Goal: Task Accomplishment & Management: Complete application form

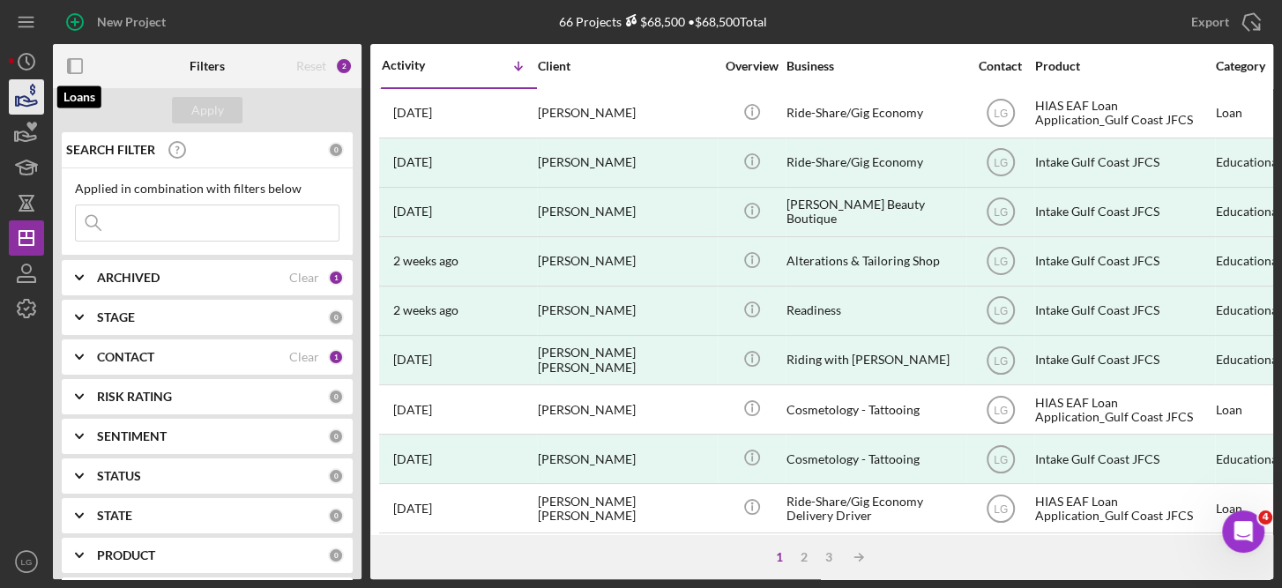
click at [17, 94] on icon "button" at bounding box center [26, 97] width 44 height 44
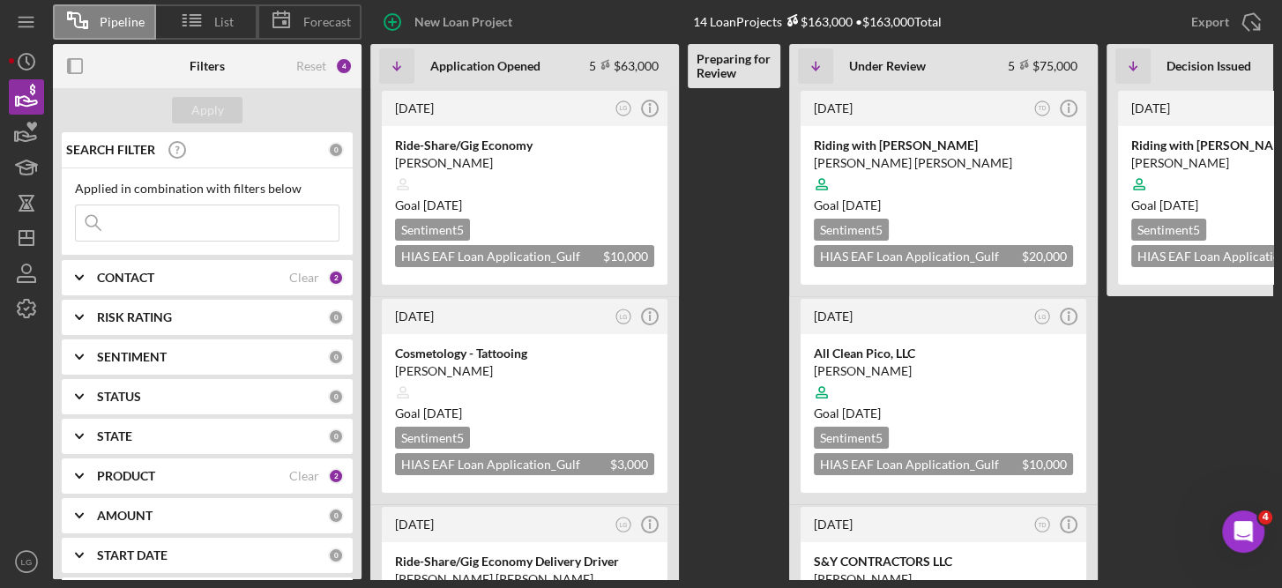
click at [331, 279] on div "2" at bounding box center [336, 278] width 16 height 16
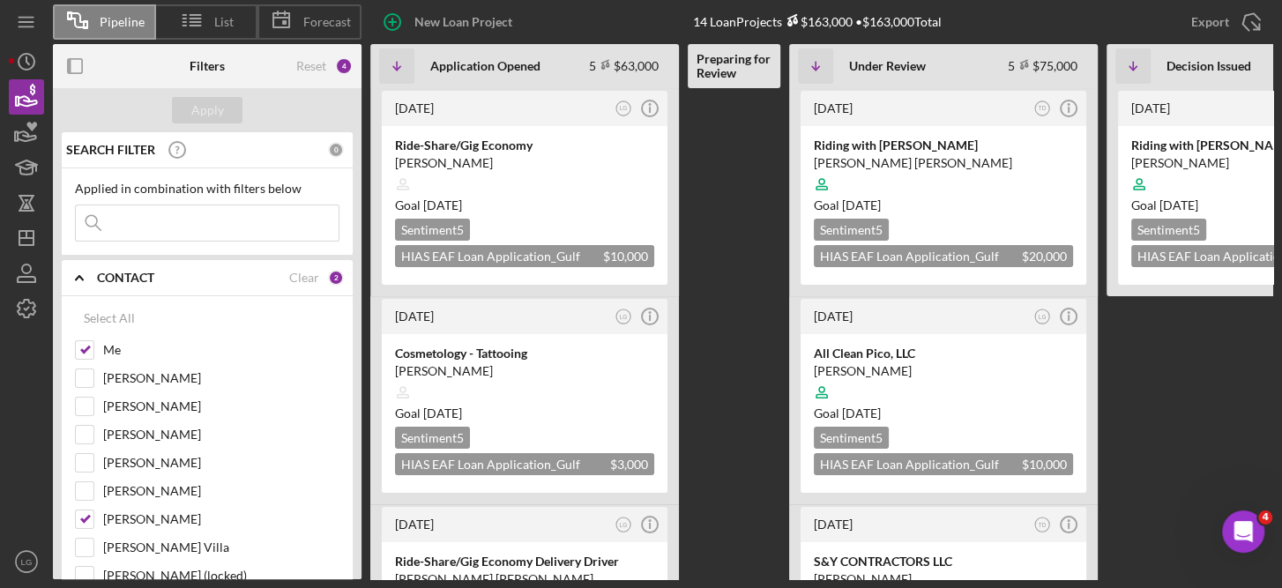
click at [331, 279] on div "2" at bounding box center [336, 278] width 16 height 16
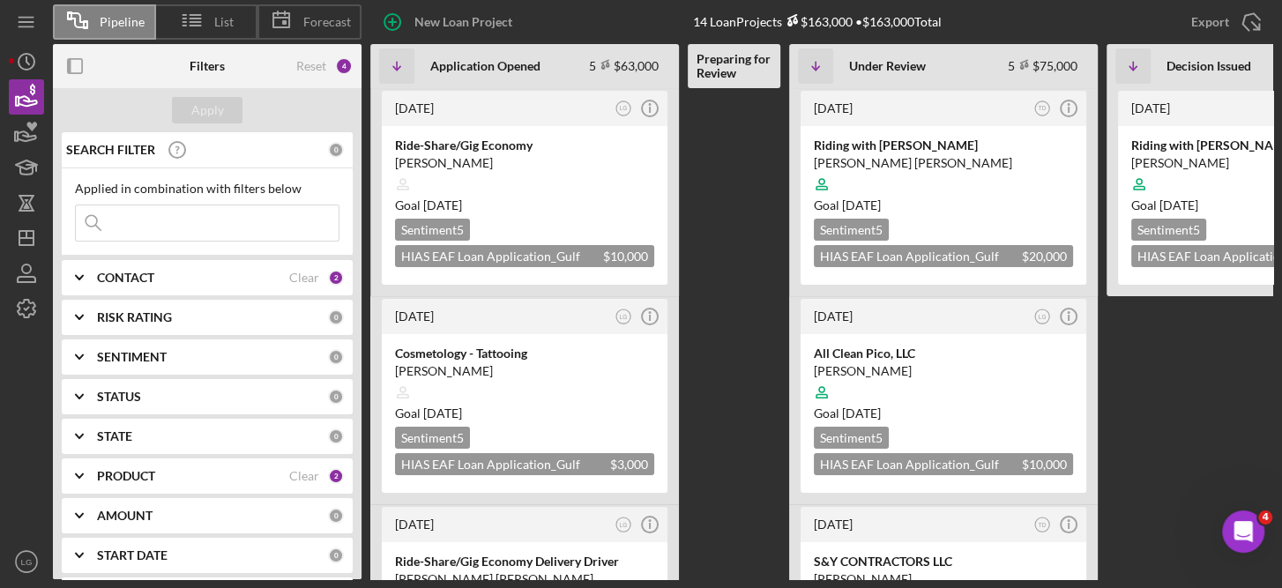
click at [329, 270] on div "2" at bounding box center [336, 278] width 16 height 16
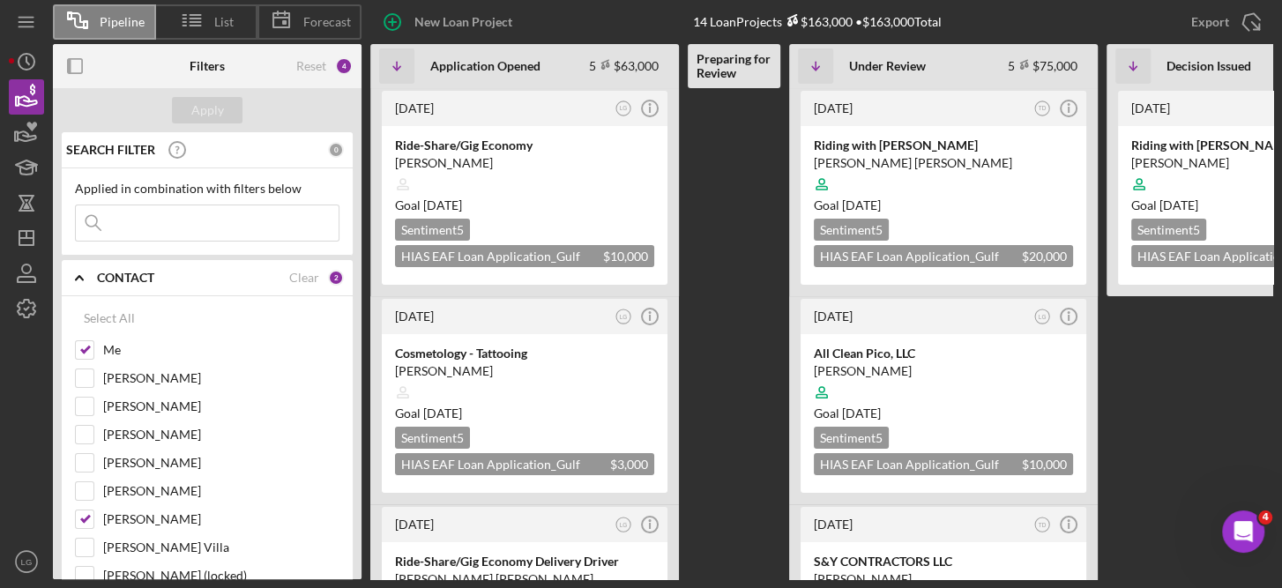
click at [331, 275] on div "2" at bounding box center [336, 278] width 16 height 16
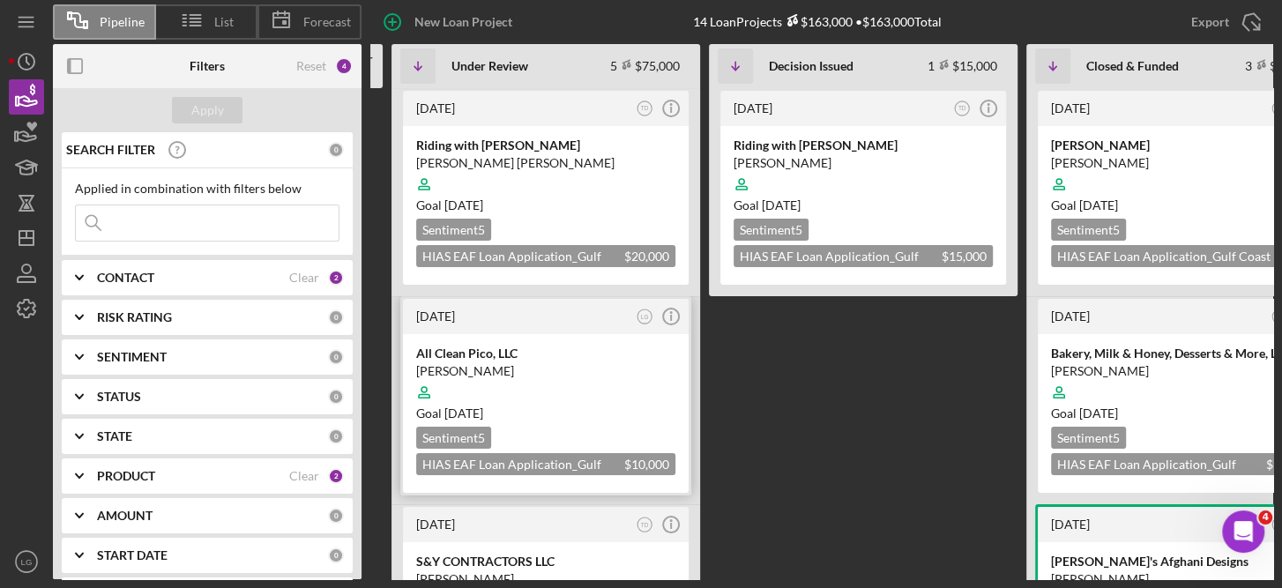
click at [591, 369] on div "[PERSON_NAME]" at bounding box center [545, 371] width 259 height 18
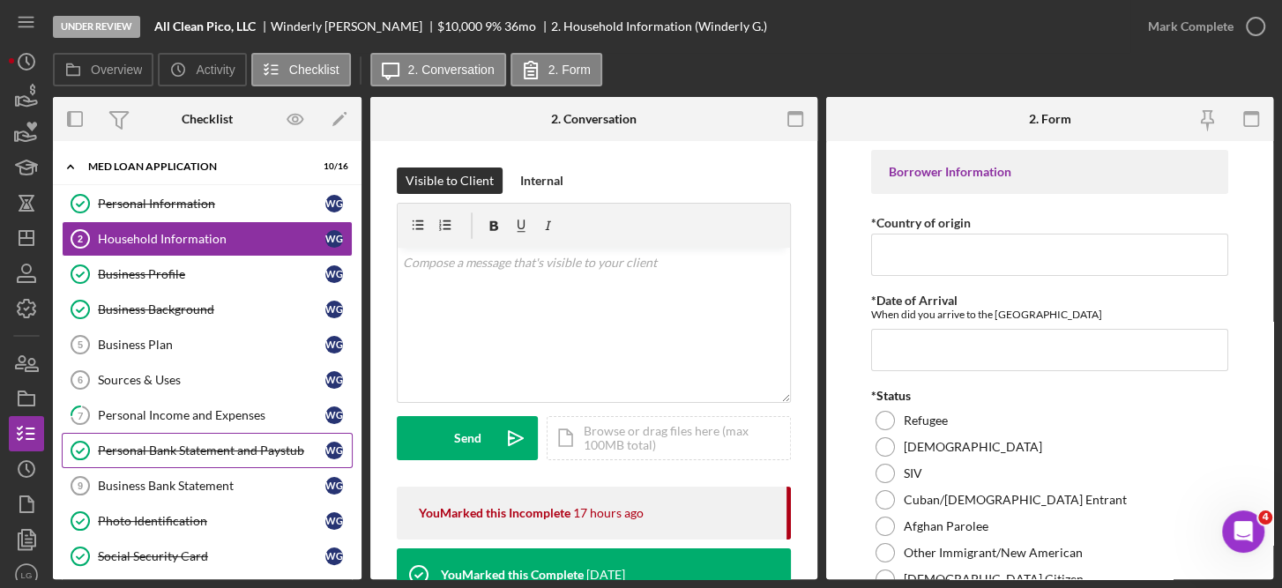
click at [250, 443] on div "Personal Bank Statement and Paystub" at bounding box center [211, 450] width 227 height 14
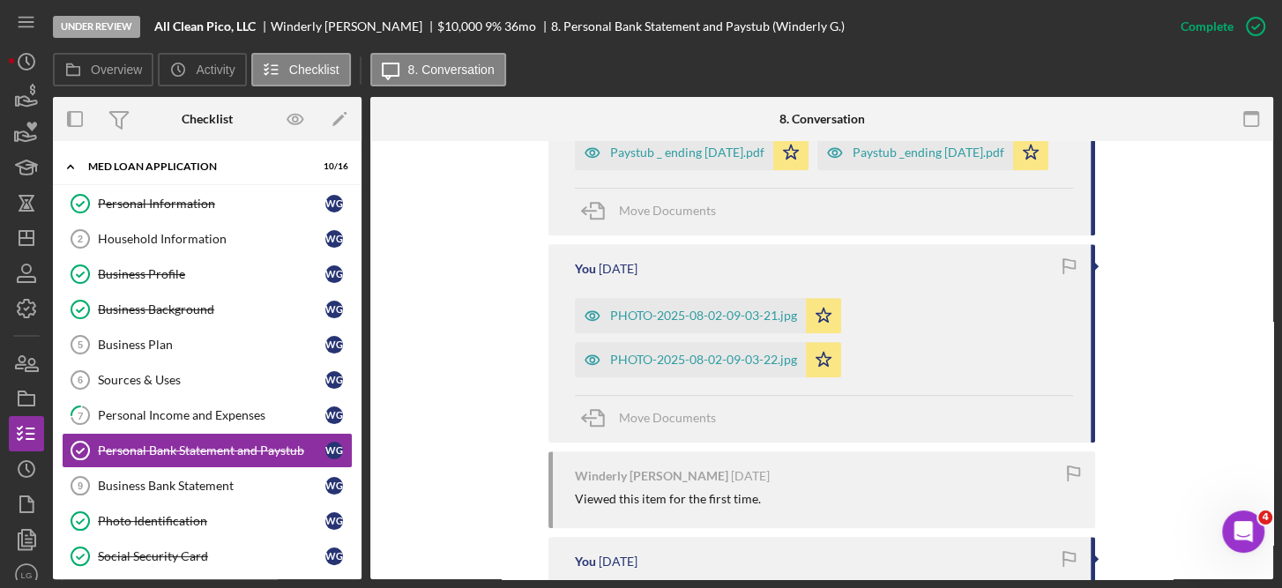
scroll to position [709, 0]
click at [755, 323] on div "PHOTO-2025-08-02-09-03-21.jpg" at bounding box center [703, 316] width 187 height 14
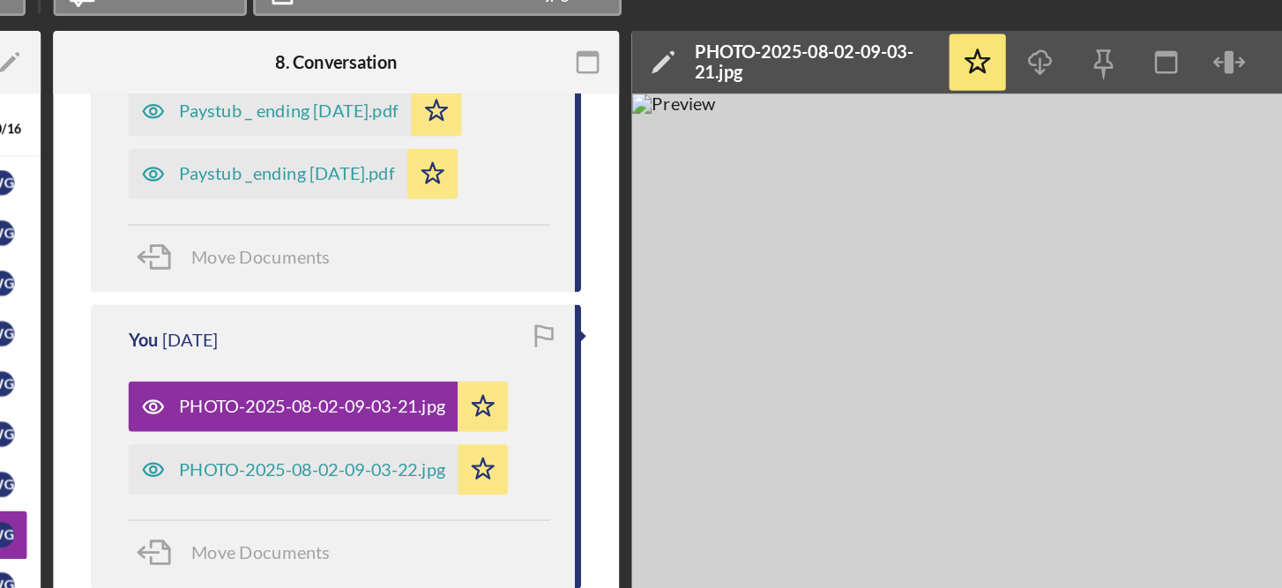
scroll to position [0, 1]
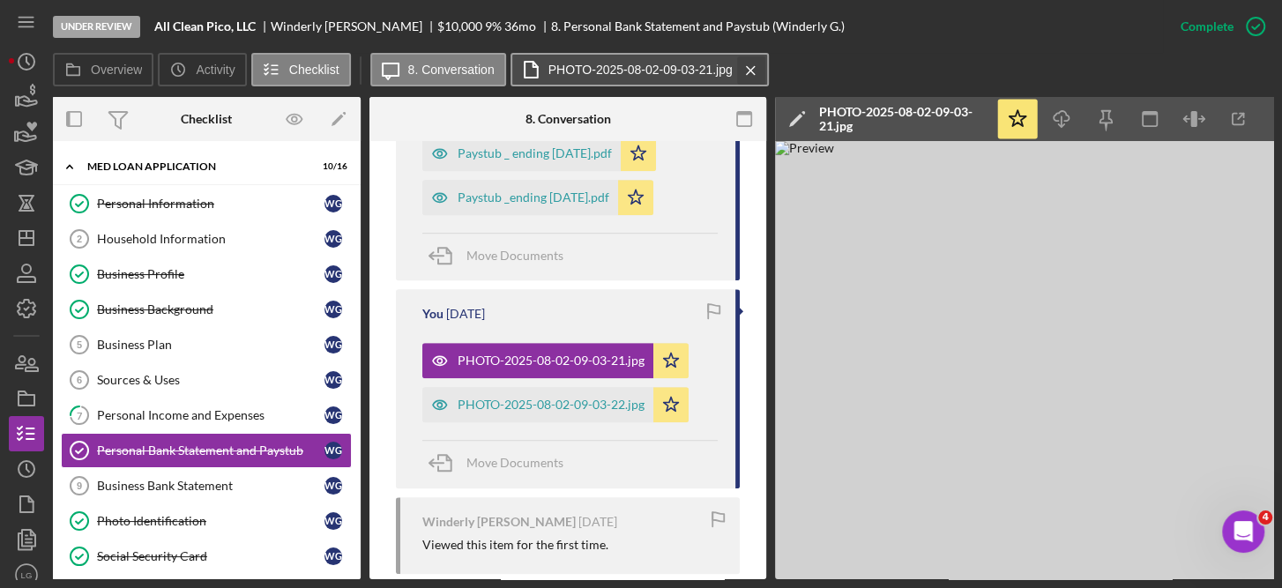
click at [746, 66] on icon "Icon/Menu Close" at bounding box center [750, 70] width 31 height 44
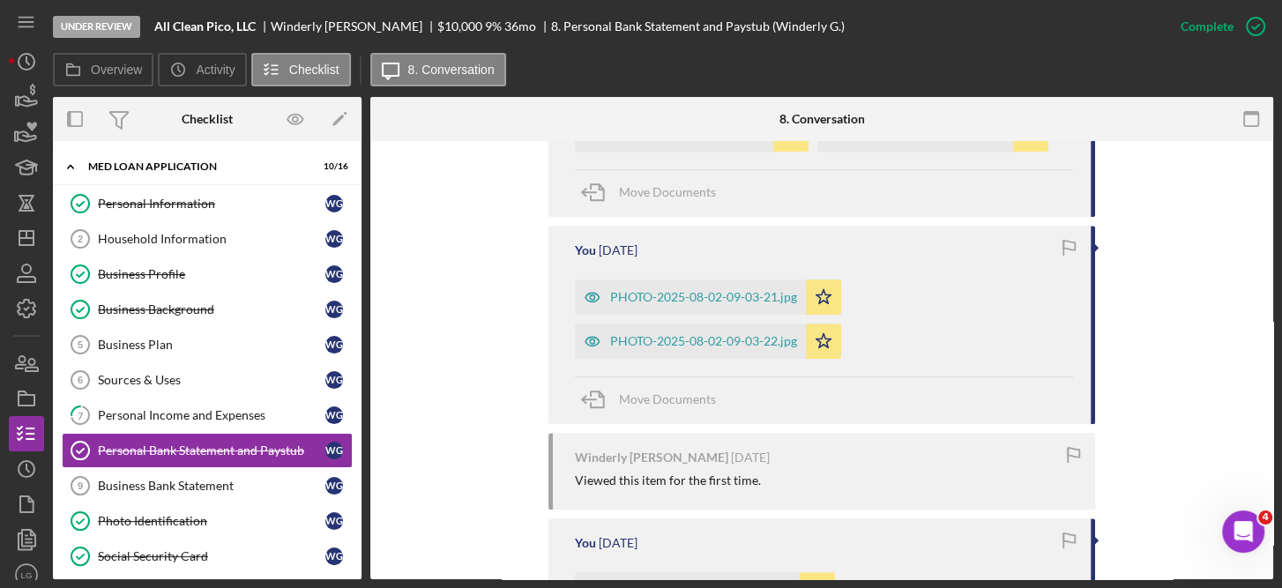
scroll to position [709, 0]
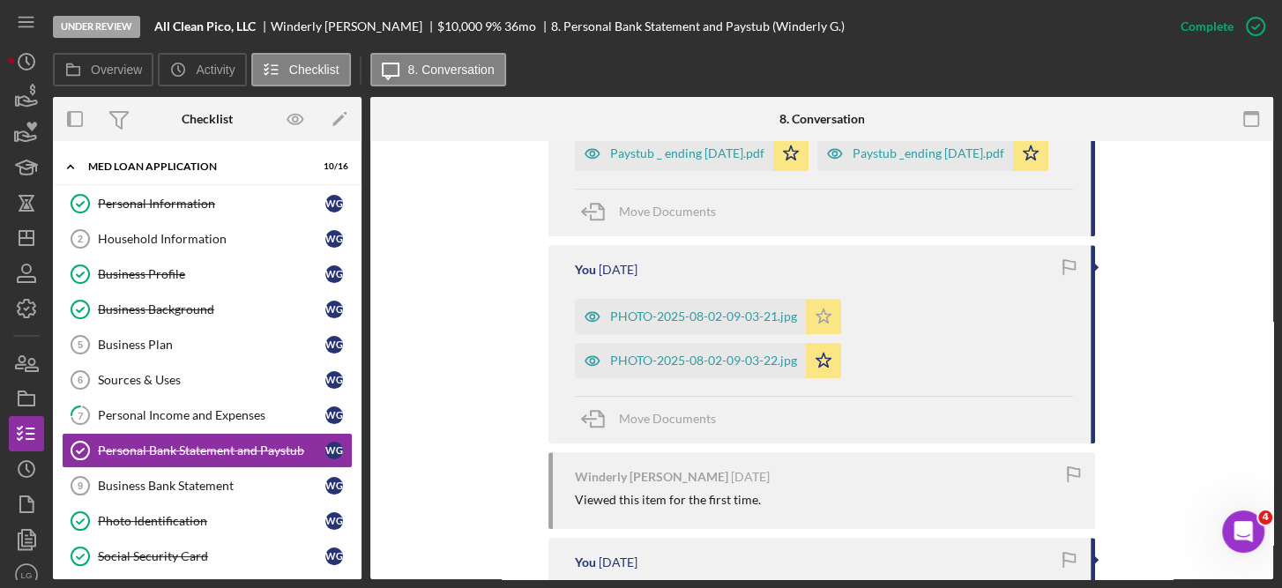
click at [822, 323] on polygon "button" at bounding box center [823, 316] width 15 height 14
click at [821, 378] on icon "Icon/Star" at bounding box center [823, 360] width 35 height 35
click at [852, 160] on div "Paystub _ending [DATE].pdf" at bounding box center [928, 153] width 152 height 14
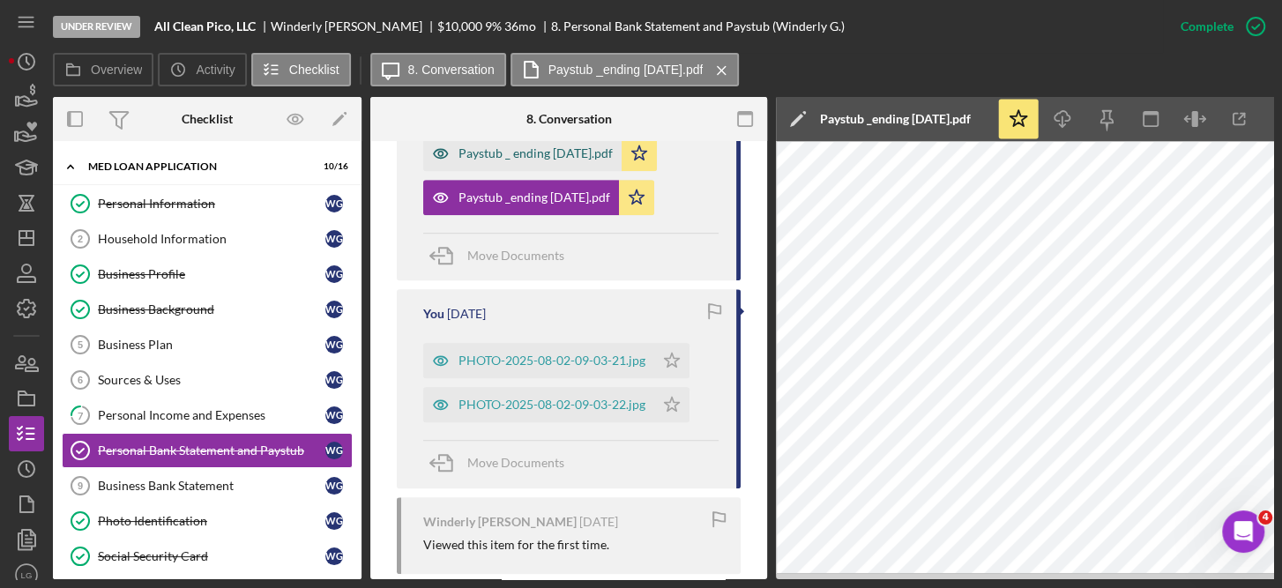
click at [621, 144] on div "Paystub _ ending [DATE].pdf" at bounding box center [522, 153] width 198 height 35
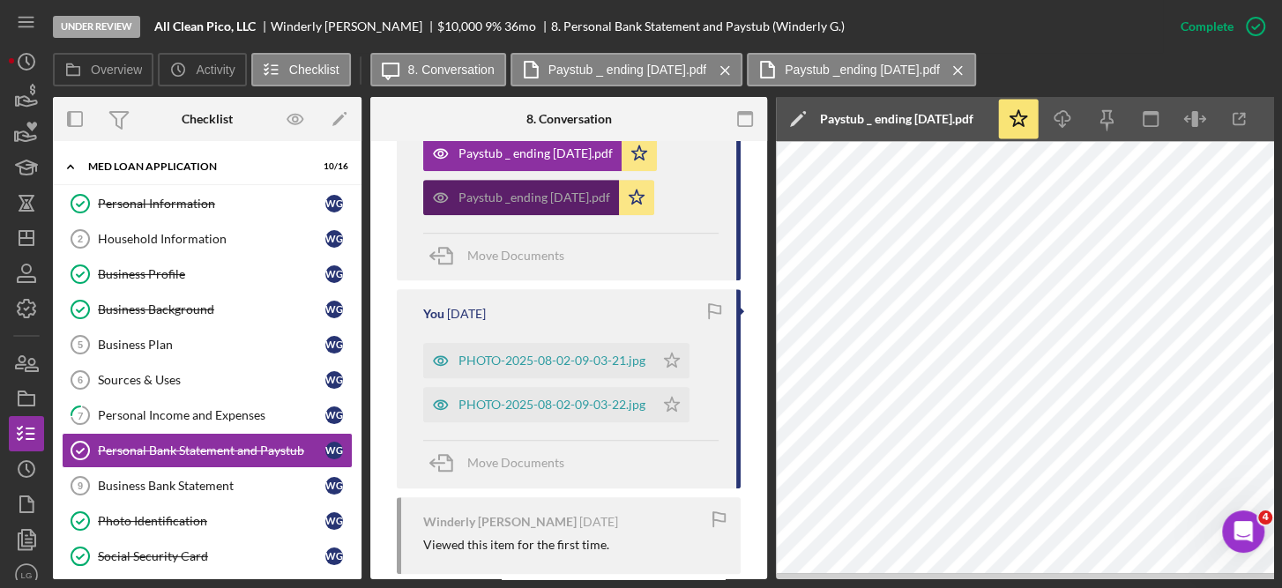
click at [610, 197] on div "Paystub _ending [DATE].pdf" at bounding box center [534, 197] width 152 height 14
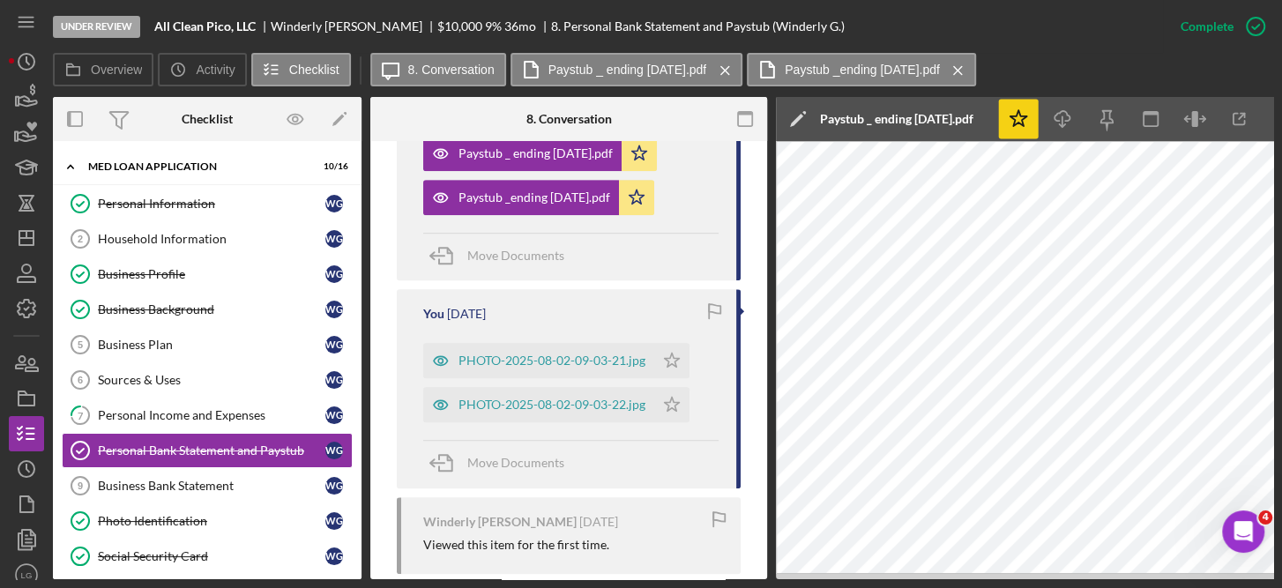
click at [1023, 123] on icon "Icon/Star" at bounding box center [1019, 120] width 40 height 40
click at [654, 186] on icon "Icon/Star" at bounding box center [636, 197] width 35 height 35
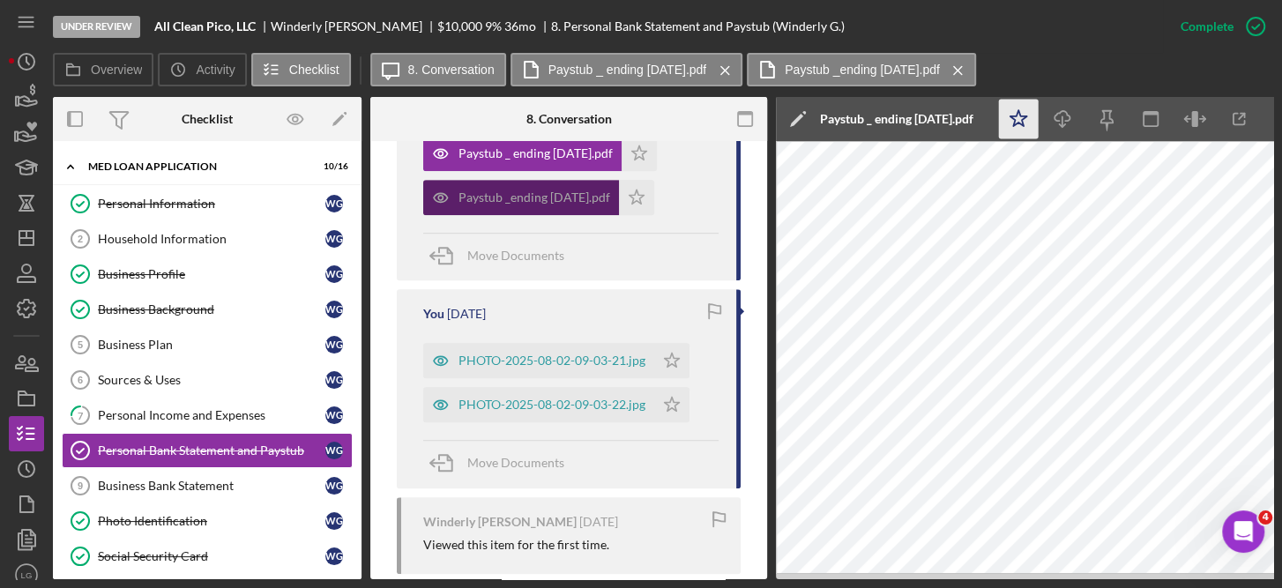
click at [588, 190] on div "Paystub _ending [DATE].pdf" at bounding box center [534, 197] width 152 height 14
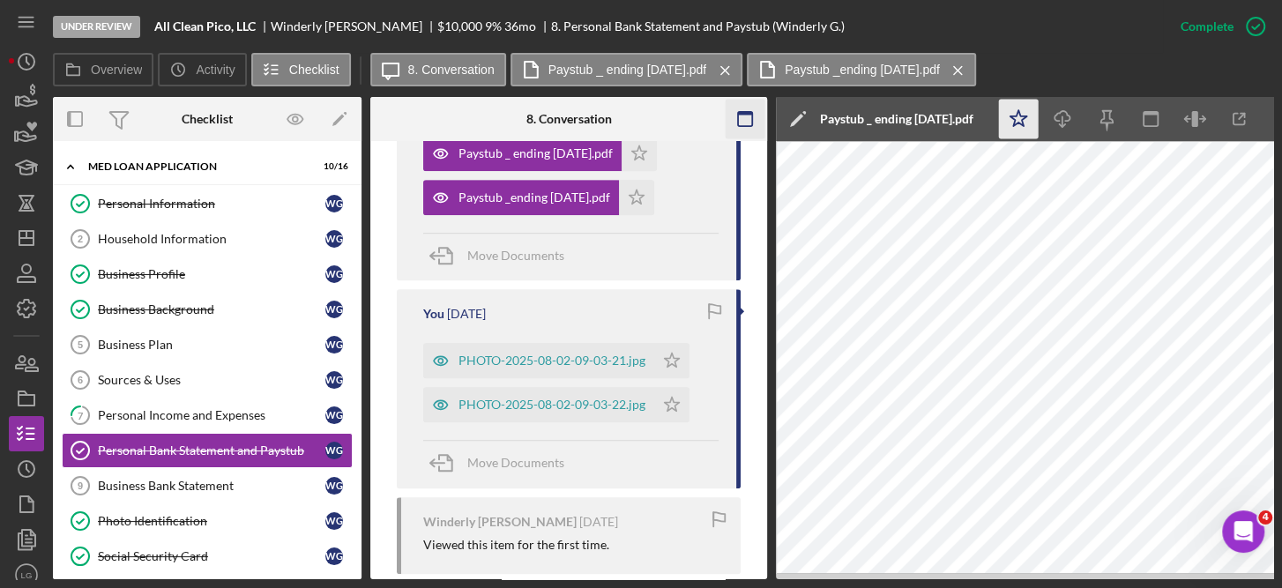
click at [752, 116] on rect "button" at bounding box center [745, 119] width 14 height 14
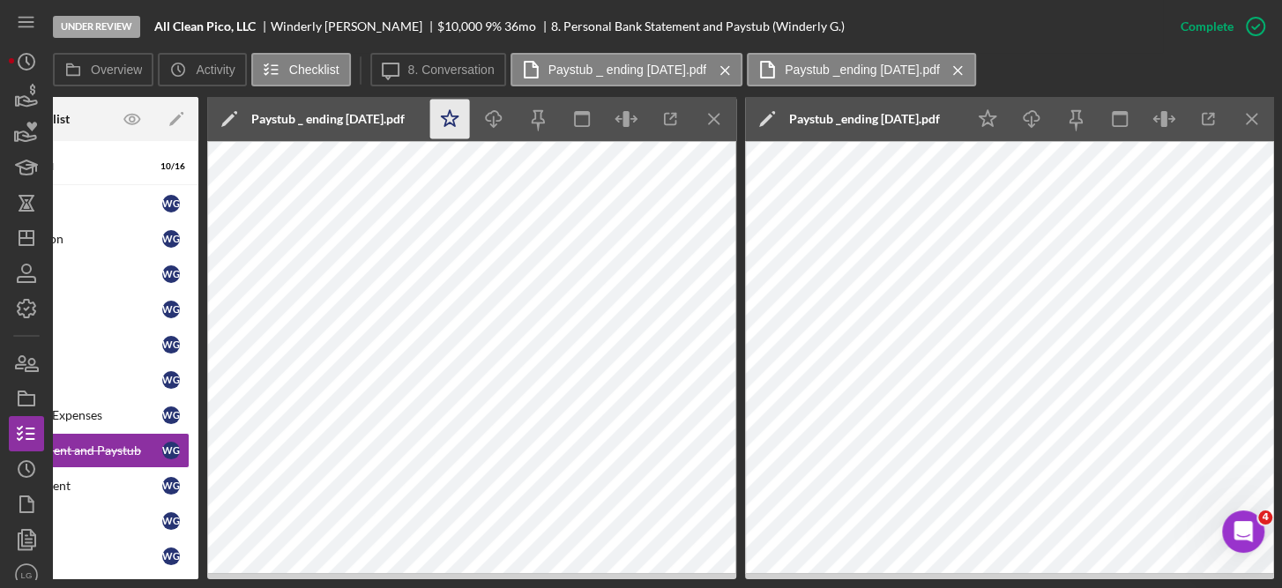
scroll to position [0, 0]
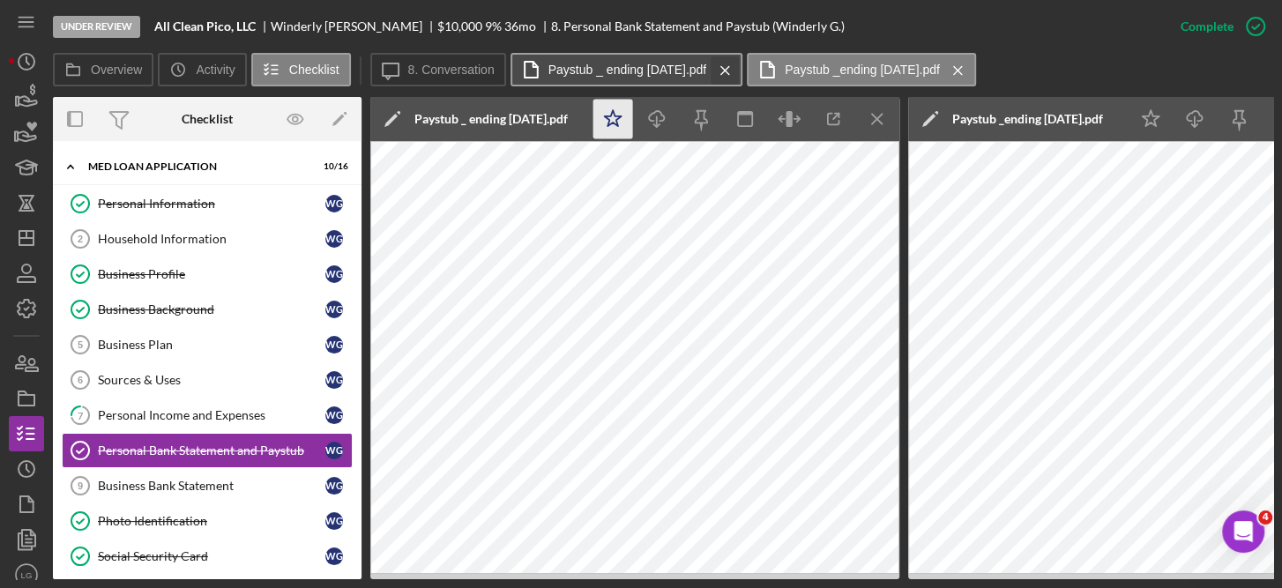
click at [740, 60] on icon "Icon/Menu Close" at bounding box center [725, 70] width 31 height 44
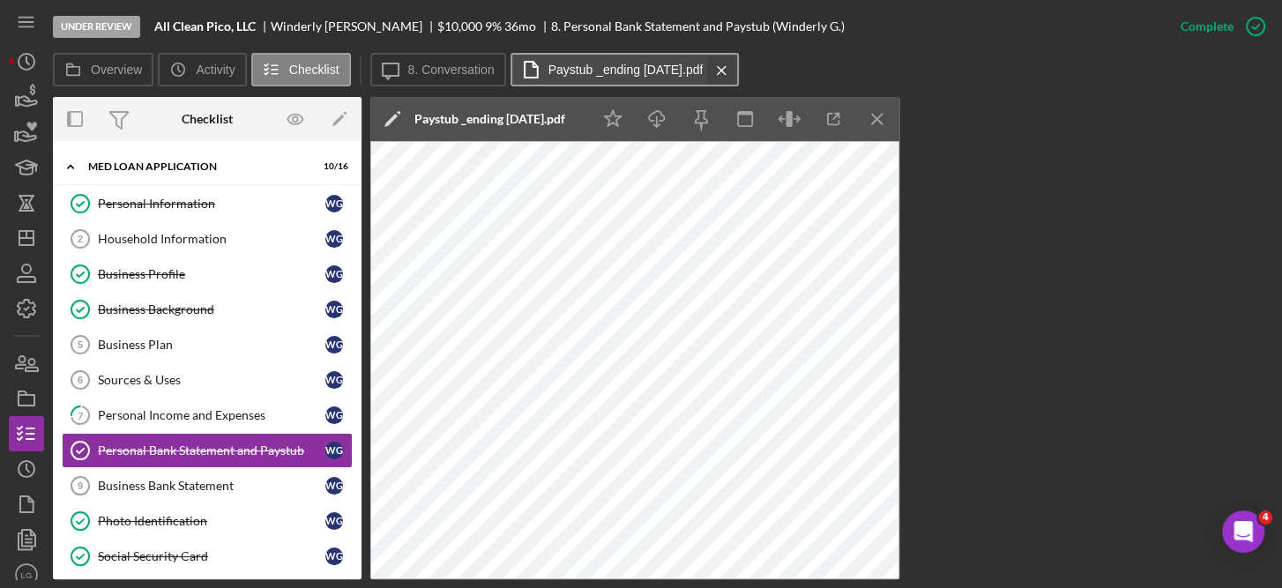
click at [737, 66] on icon "Icon/Menu Close" at bounding box center [721, 70] width 31 height 44
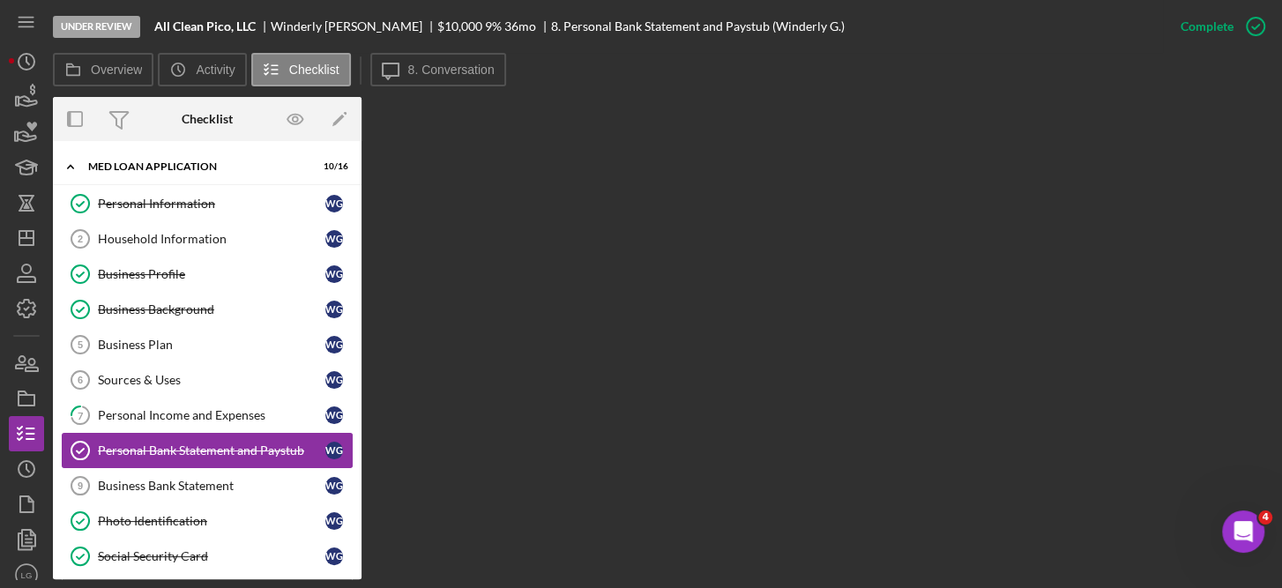
click at [243, 444] on div "Personal Bank Statement and Paystub" at bounding box center [211, 450] width 227 height 14
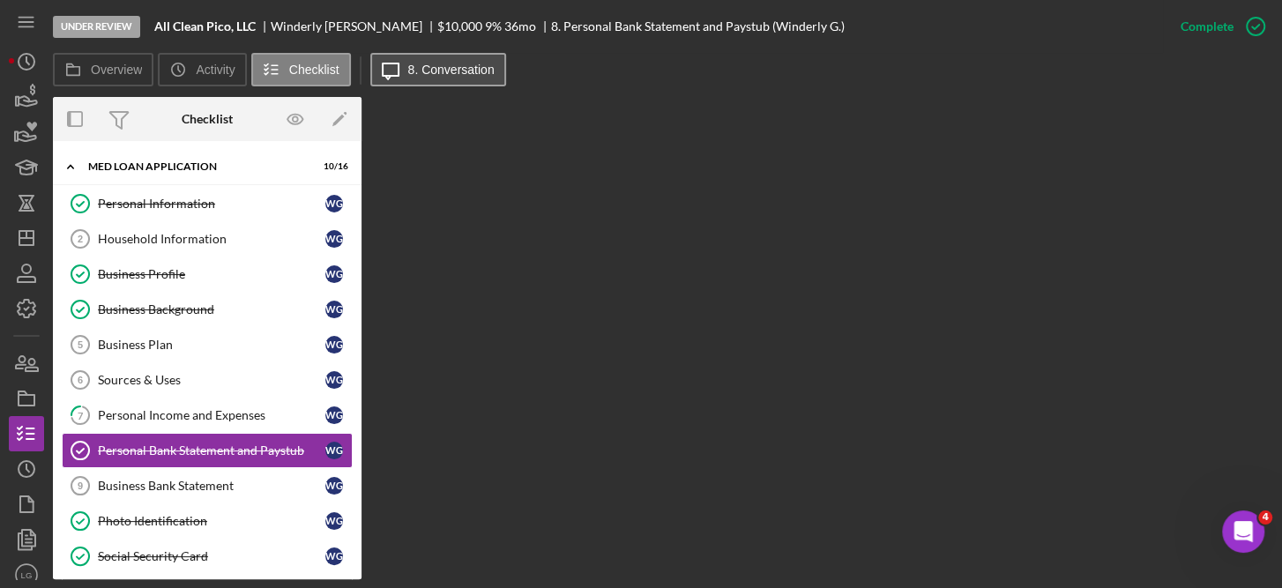
click at [434, 73] on label "8. Conversation" at bounding box center [451, 70] width 86 height 14
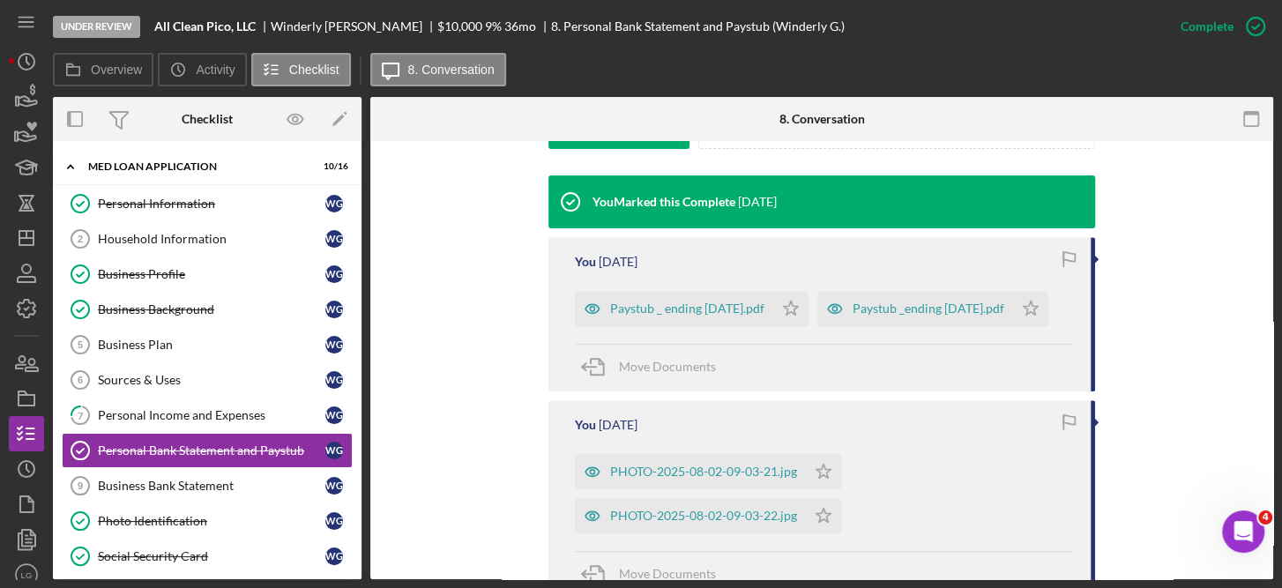
scroll to position [552, 0]
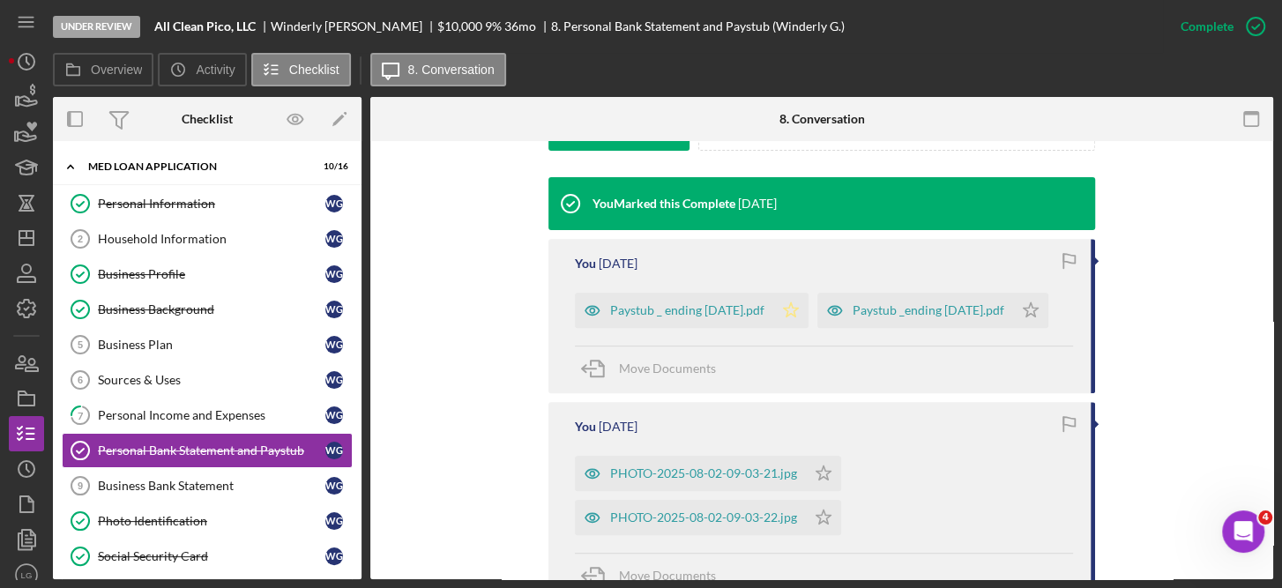
click at [799, 305] on polygon "button" at bounding box center [791, 309] width 15 height 14
click at [1023, 316] on polygon "button" at bounding box center [1030, 309] width 15 height 14
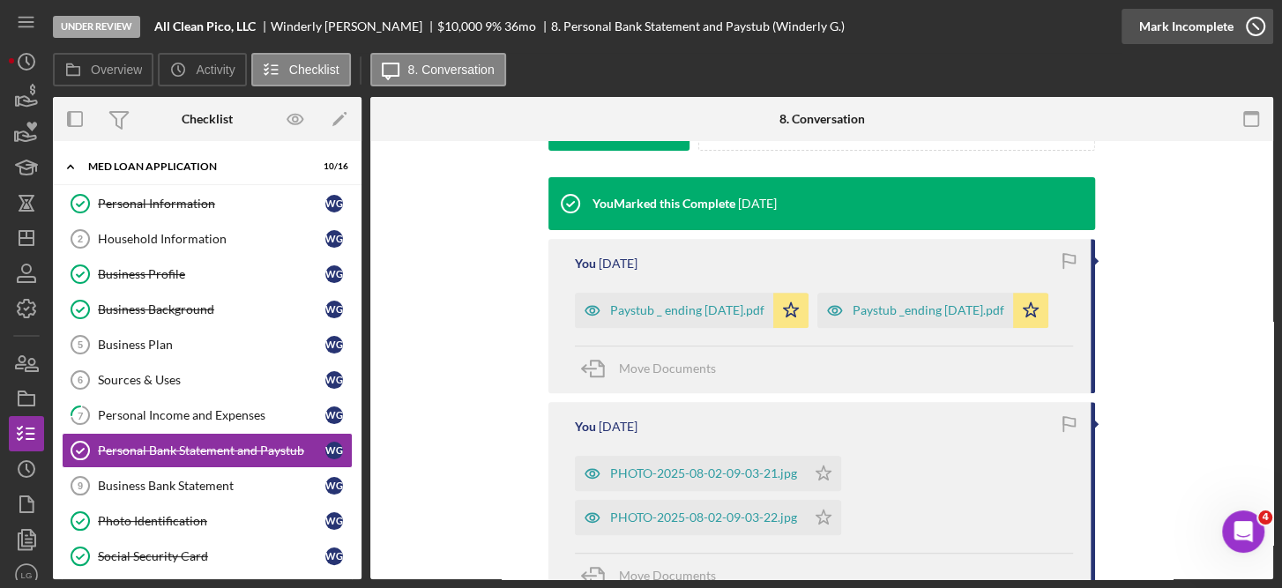
click at [1257, 19] on icon "button" at bounding box center [1255, 26] width 44 height 44
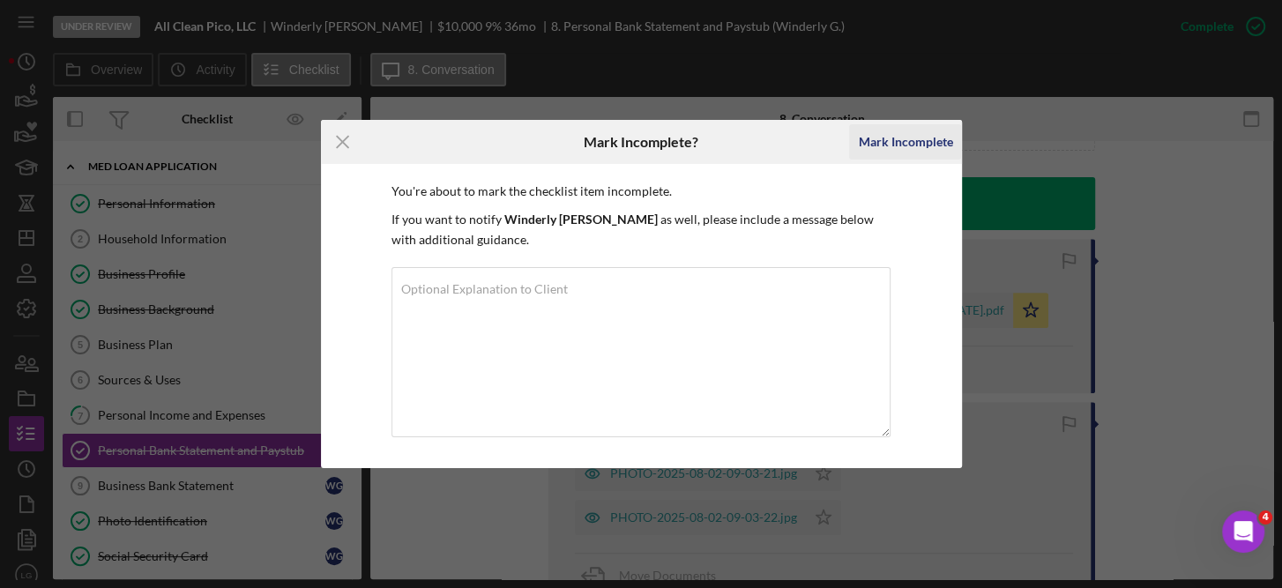
click at [919, 137] on div "Mark Incomplete" at bounding box center [905, 141] width 94 height 35
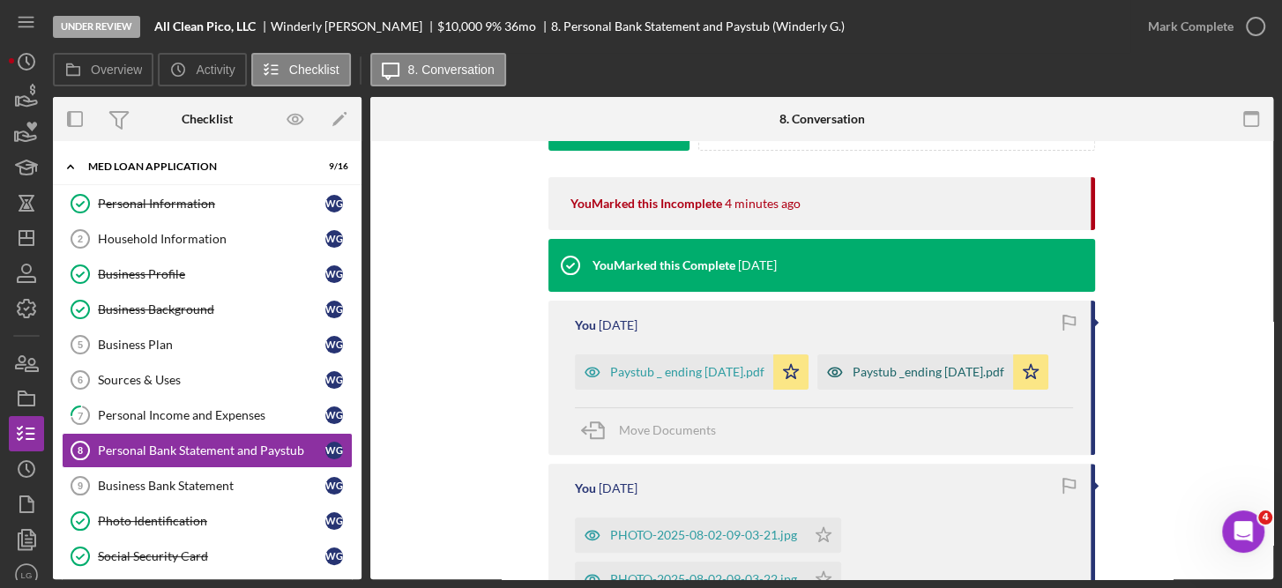
click at [852, 379] on div "Paystub _ending [DATE].pdf" at bounding box center [928, 372] width 152 height 14
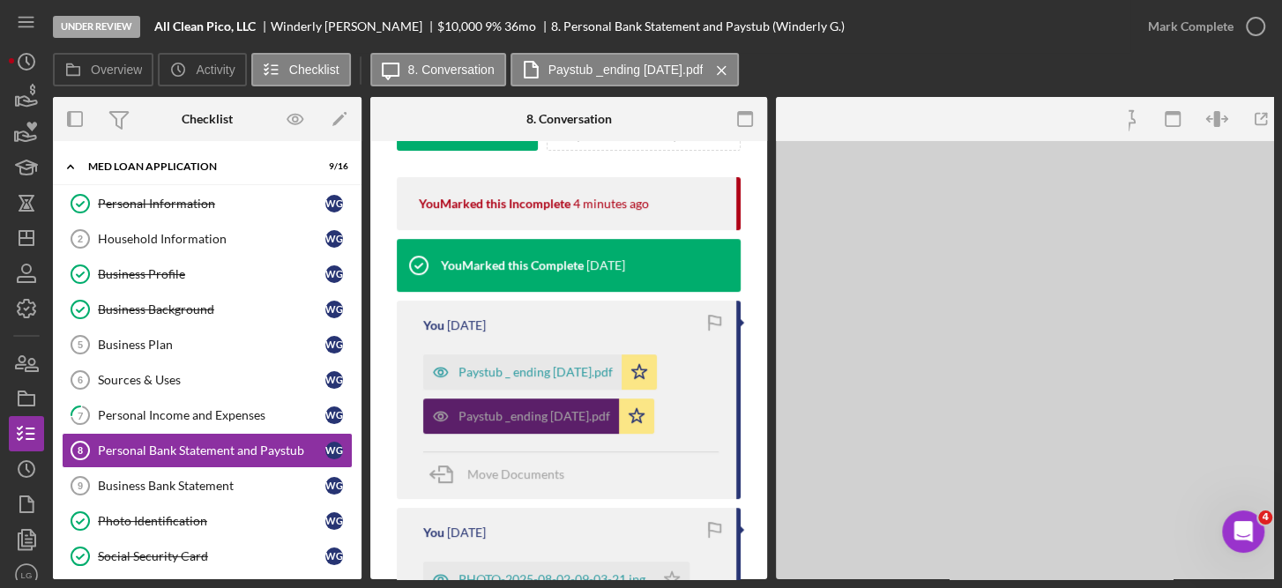
click at [757, 412] on div "Visible to Client Internal Request Docs v Color teal Color pink Remove color Ad…" at bounding box center [568, 596] width 397 height 1529
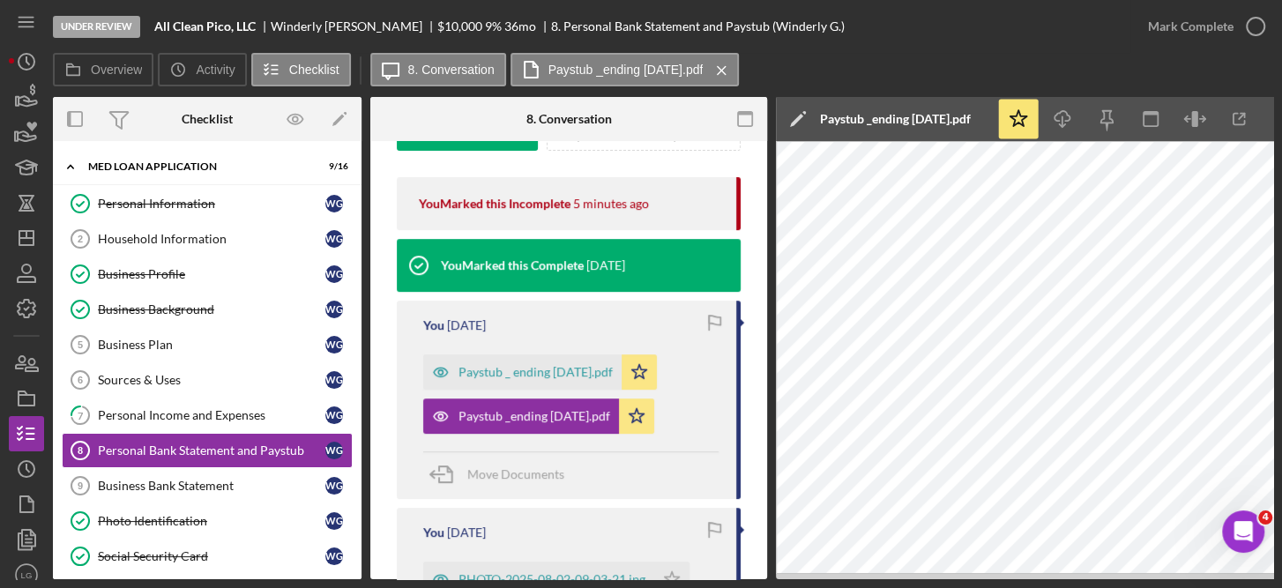
scroll to position [0, 0]
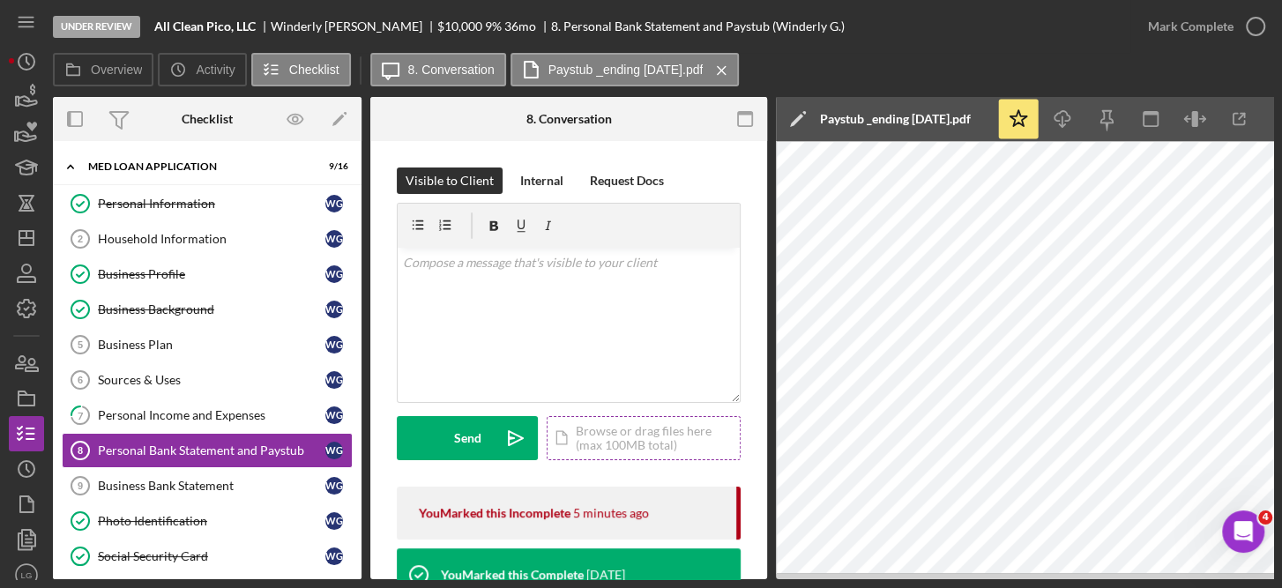
click at [615, 430] on div "Icon/Document Browse or drag files here (max 100MB total) Tap to choose files o…" at bounding box center [644, 438] width 194 height 44
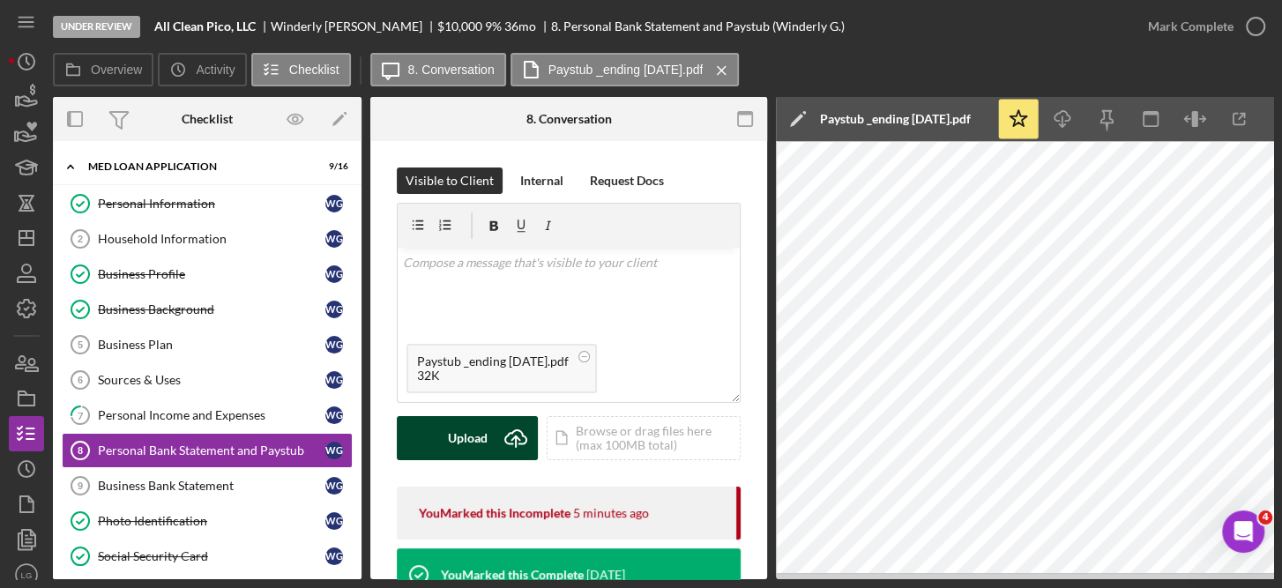
click at [471, 435] on div "Upload" at bounding box center [468, 438] width 40 height 44
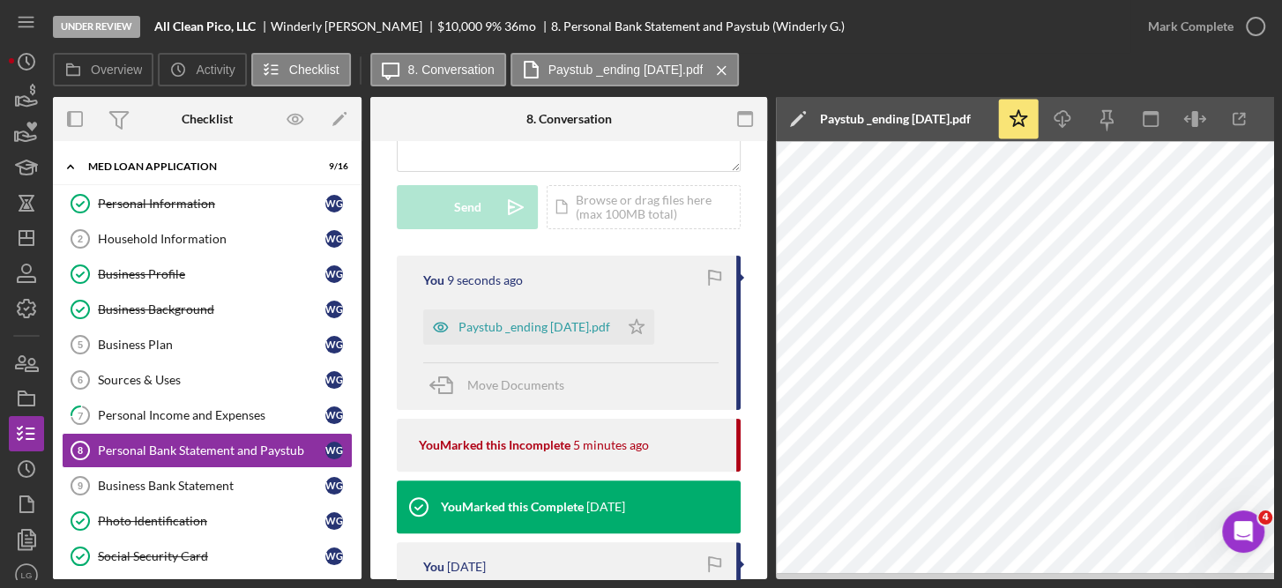
scroll to position [233, 0]
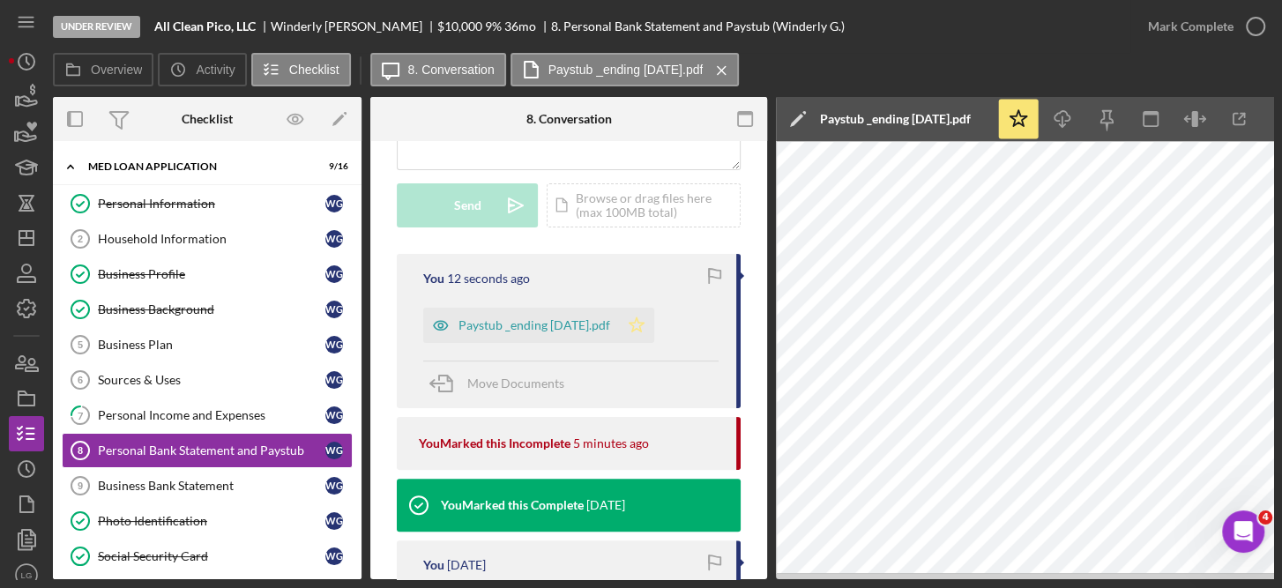
click at [654, 323] on icon "Icon/Star" at bounding box center [636, 325] width 35 height 35
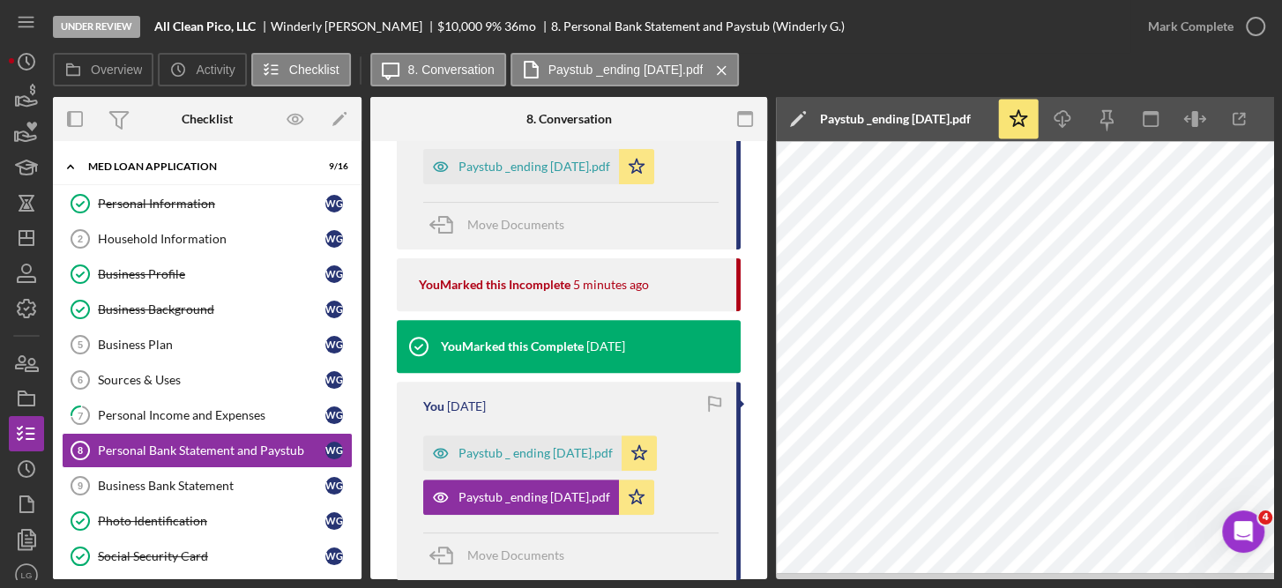
scroll to position [395, 0]
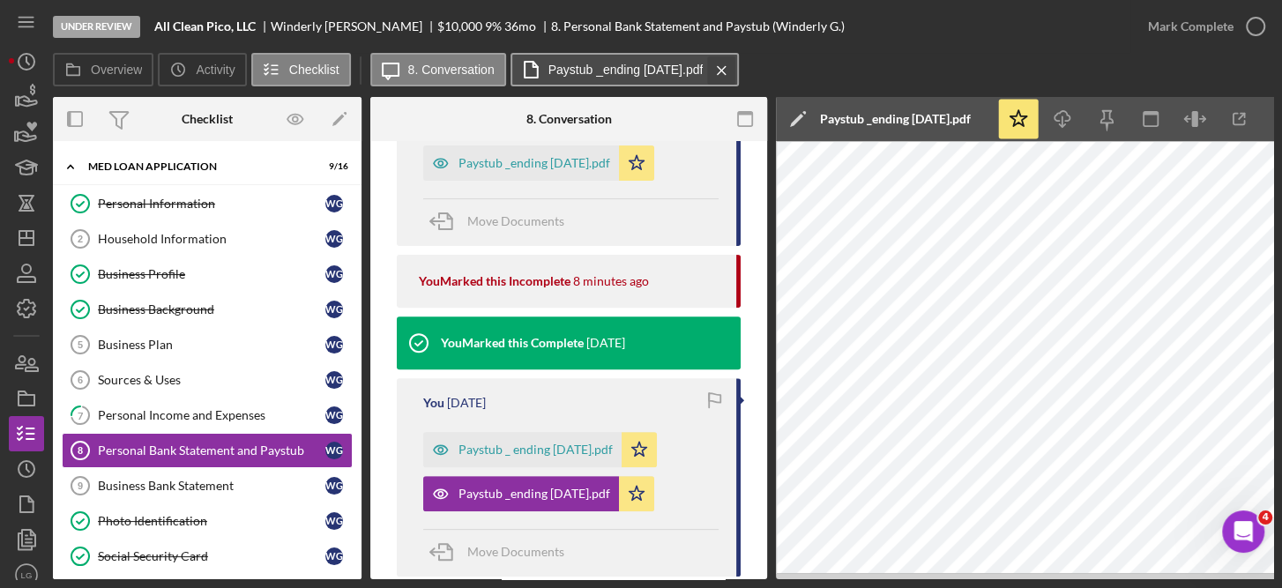
click at [737, 65] on icon "Icon/Menu Close" at bounding box center [721, 70] width 31 height 44
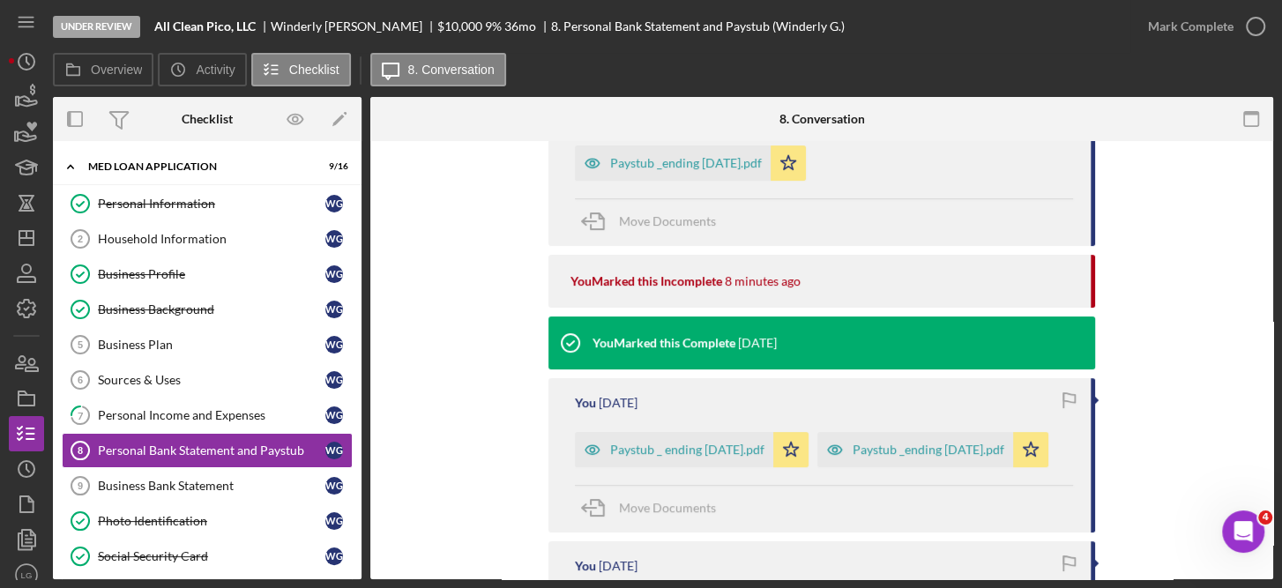
drag, startPoint x: 1272, startPoint y: 342, endPoint x: 1276, endPoint y: 447, distance: 105.0
click at [1276, 447] on div "Under Review All Clean Pico, LLC Winderly [PERSON_NAME] $10,000 $10,000 9 % 36 …" at bounding box center [641, 294] width 1282 height 588
drag, startPoint x: 1276, startPoint y: 447, endPoint x: 1164, endPoint y: 487, distance: 119.6
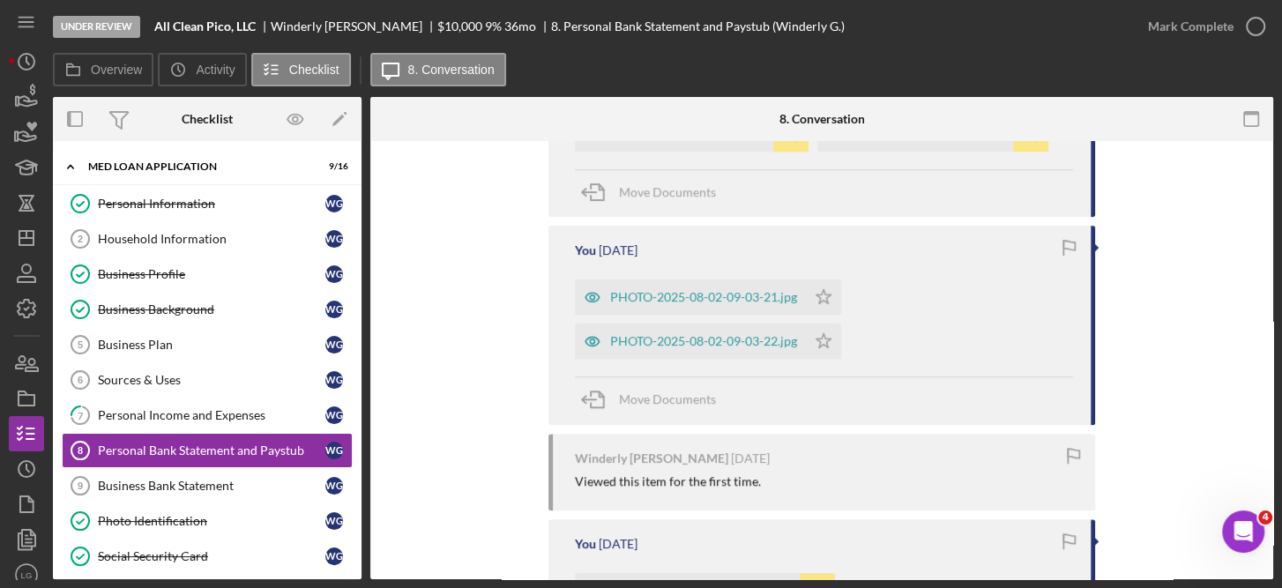
scroll to position [718, 0]
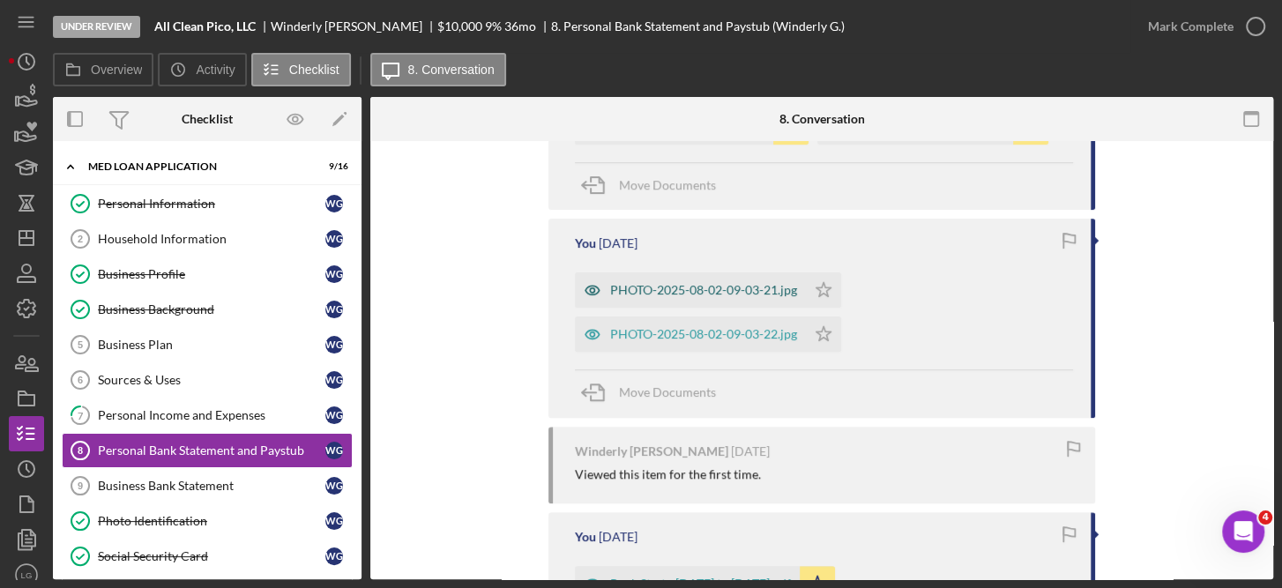
click at [794, 297] on div "PHOTO-2025-08-02-09-03-21.jpg" at bounding box center [703, 290] width 187 height 14
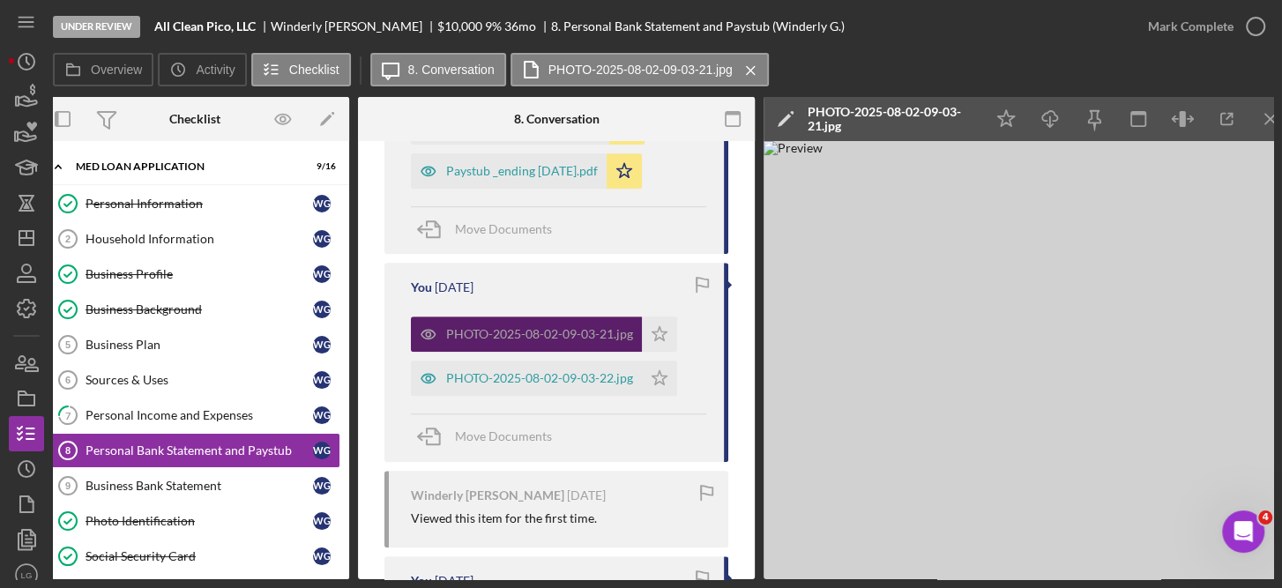
scroll to position [0, 14]
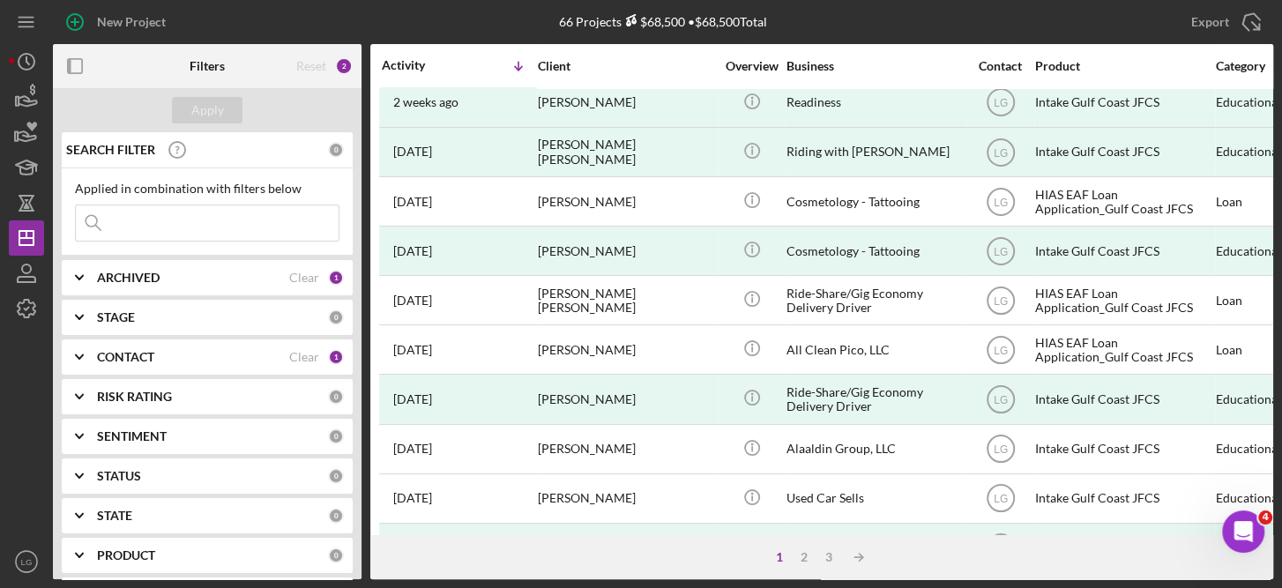
scroll to position [219, 0]
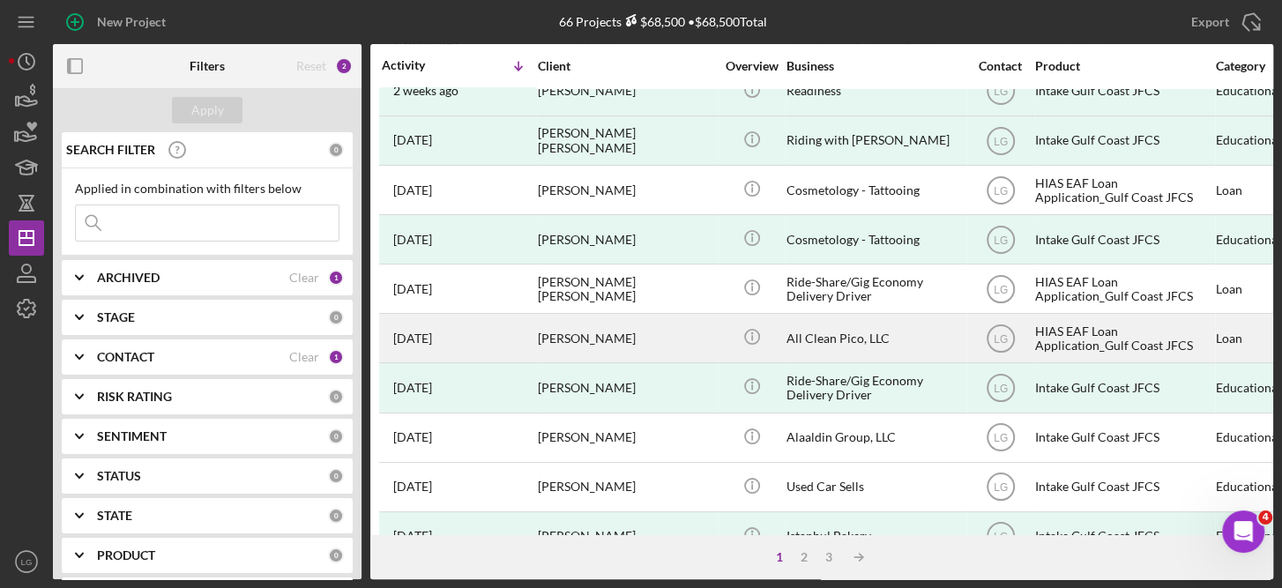
click at [618, 334] on div "[PERSON_NAME]" at bounding box center [626, 338] width 176 height 47
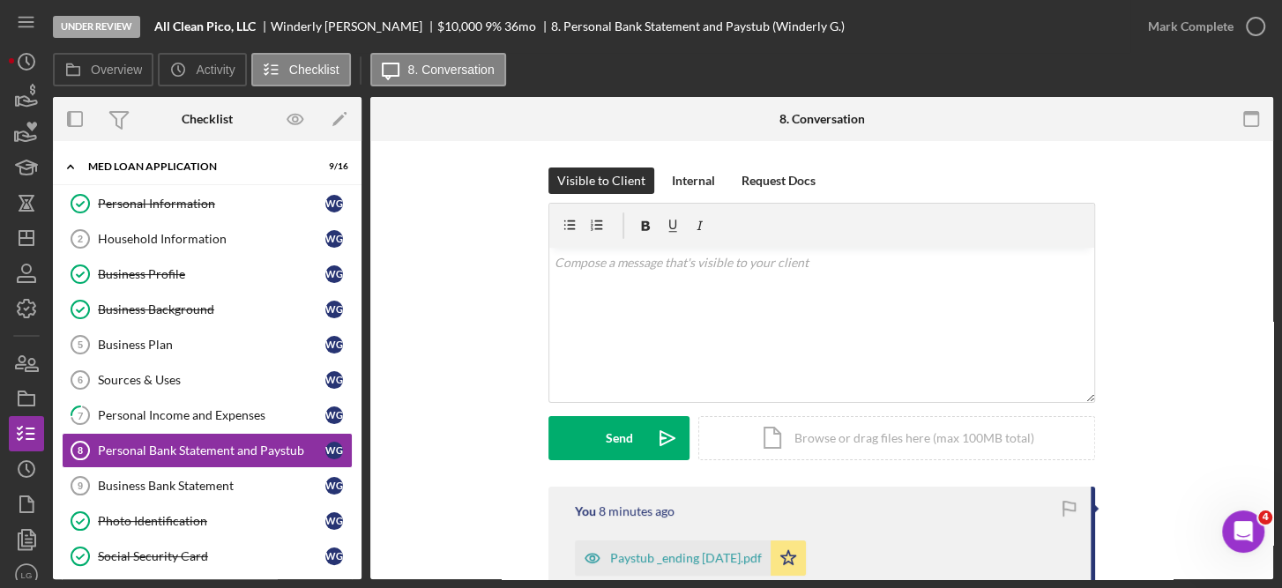
scroll to position [87, 0]
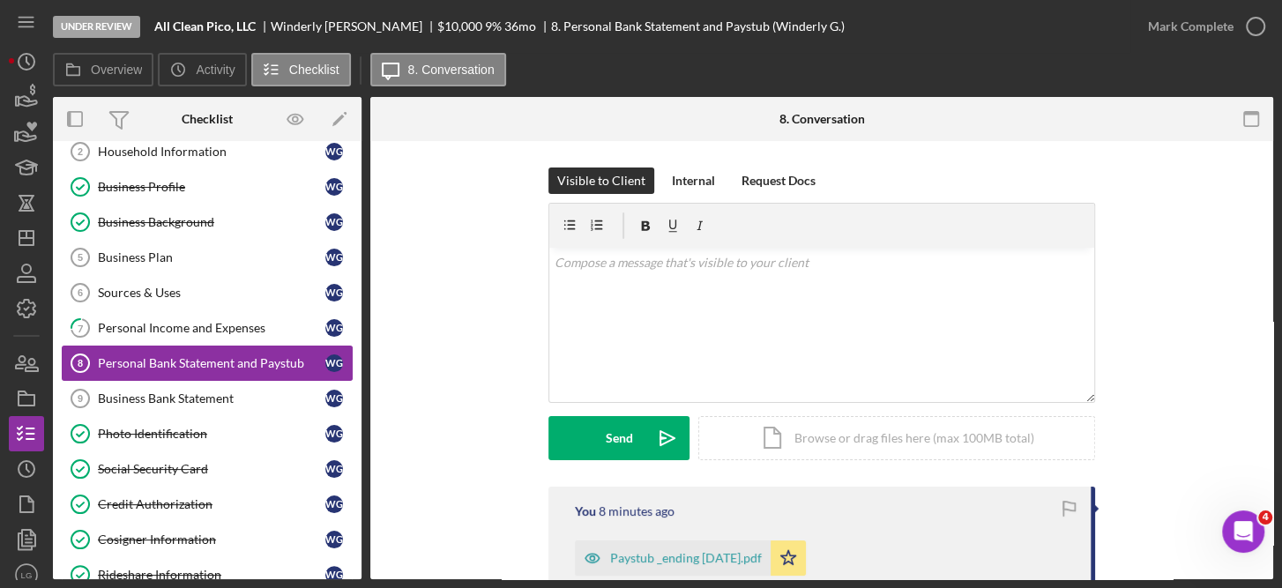
click at [264, 356] on div "Personal Bank Statement and Paystub" at bounding box center [211, 363] width 227 height 14
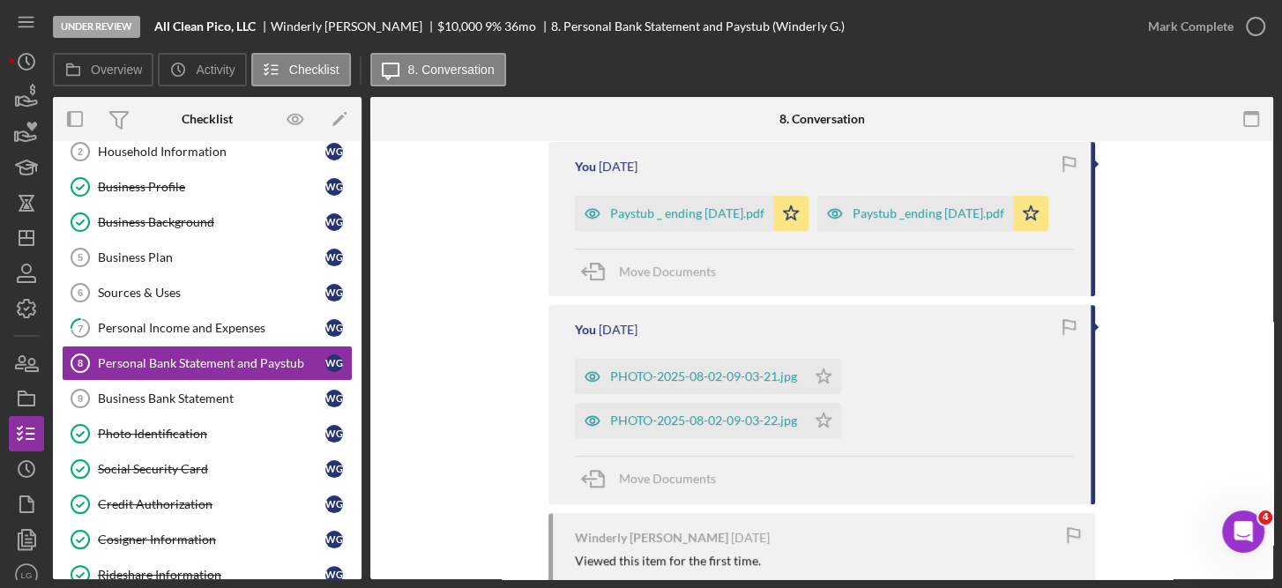
scroll to position [647, 0]
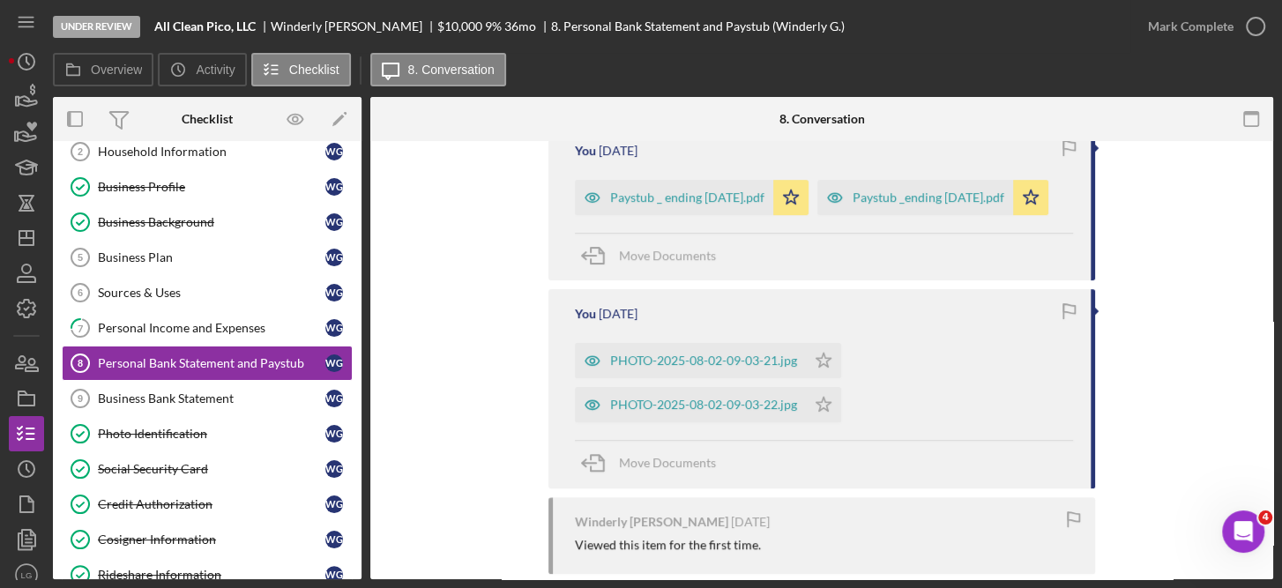
drag, startPoint x: 715, startPoint y: 407, endPoint x: 970, endPoint y: 458, distance: 260.7
click at [970, 422] on div "PHOTO-2025-08-02-09-03-21.jpg Icon/Star PHOTO-2025-08-02-09-03-22.jpg Icon/Star" at bounding box center [824, 378] width 498 height 88
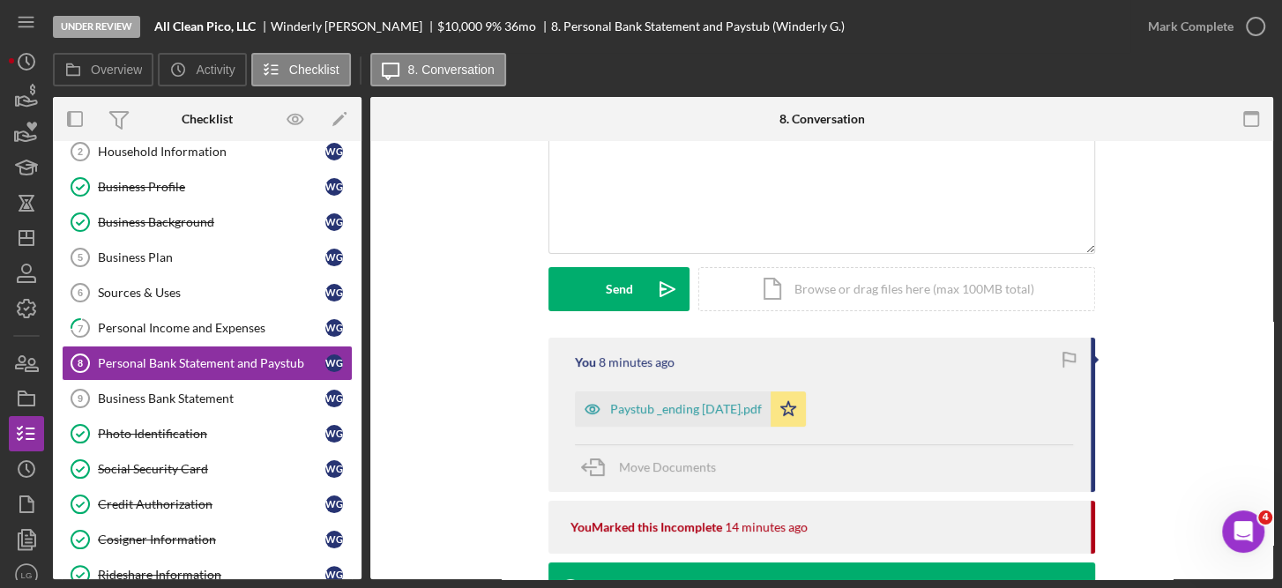
scroll to position [140, 0]
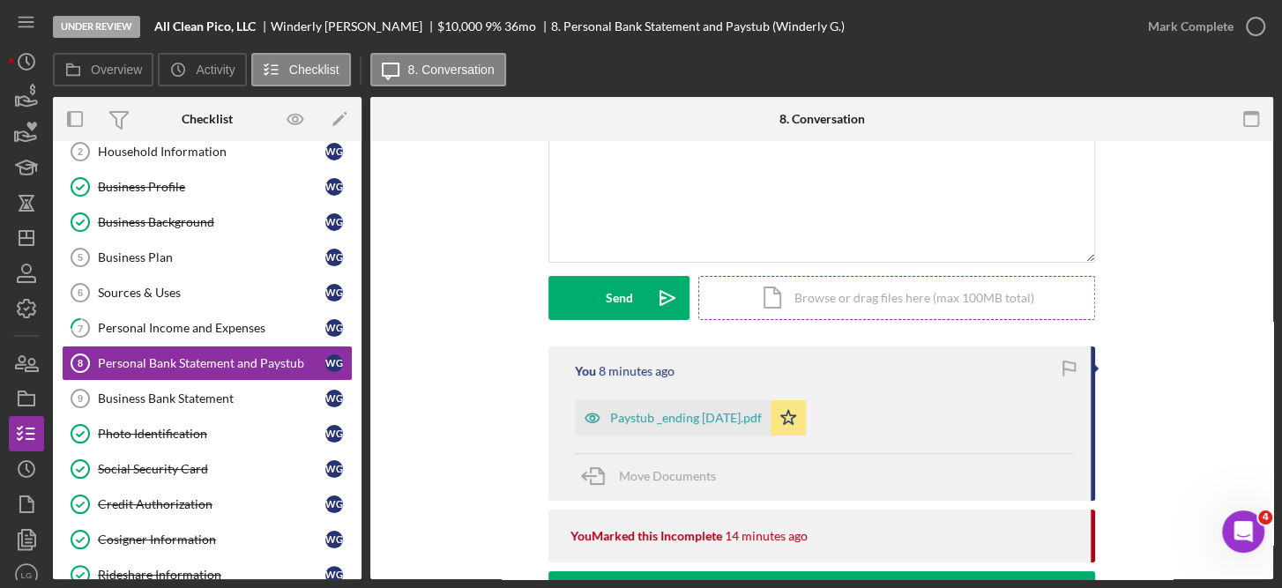
click at [881, 292] on div "Icon/Document Browse or drag files here (max 100MB total) Tap to choose files o…" at bounding box center [896, 298] width 397 height 44
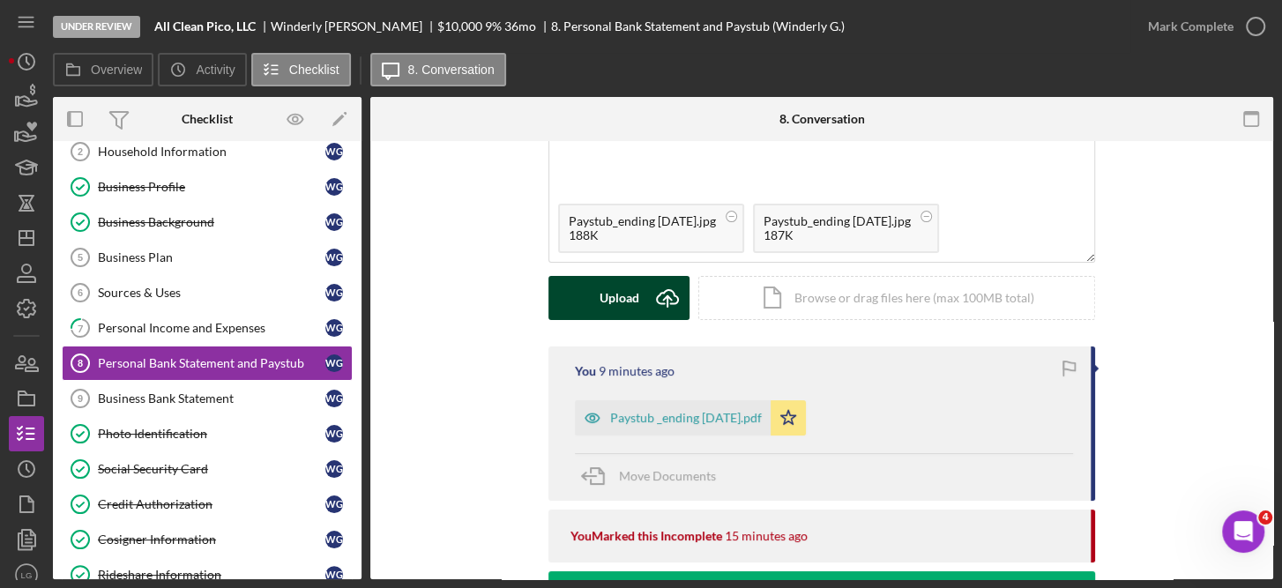
click at [633, 289] on div "Upload" at bounding box center [619, 298] width 40 height 44
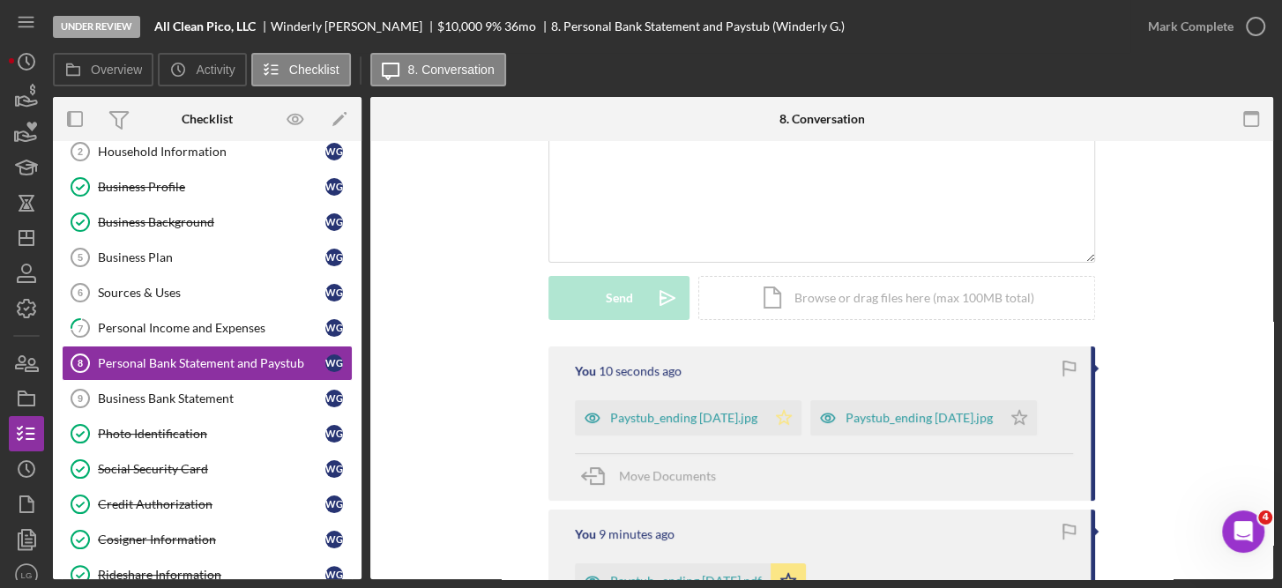
click at [801, 412] on icon "Icon/Star" at bounding box center [783, 417] width 35 height 35
click at [1001, 435] on icon "Icon/Star" at bounding box center [1018, 417] width 35 height 35
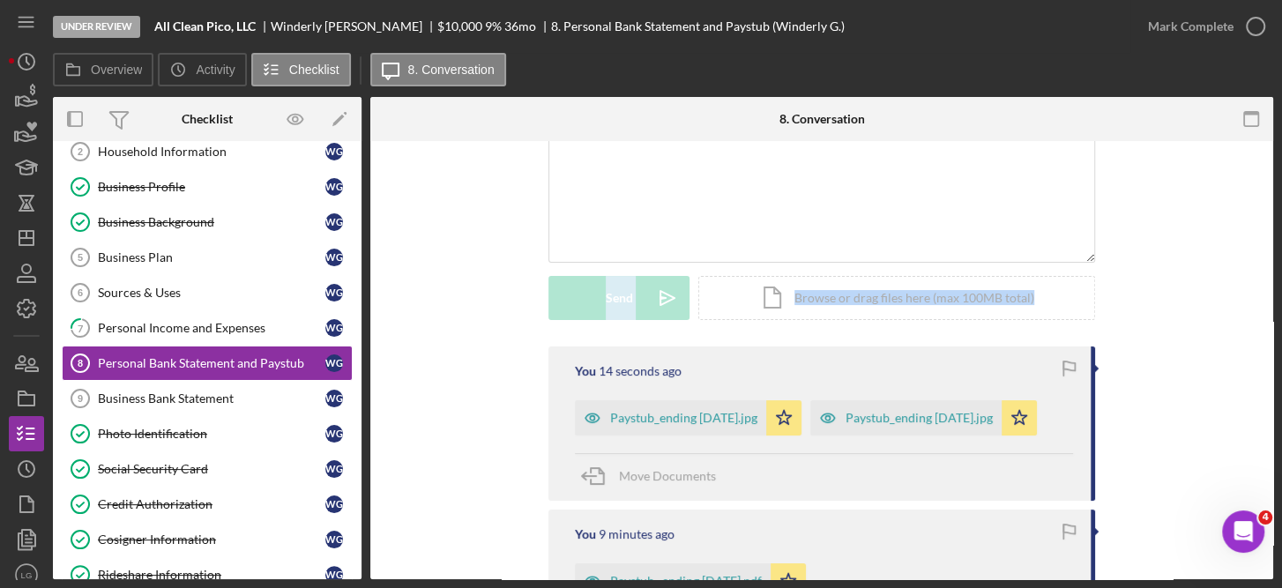
drag, startPoint x: 1272, startPoint y: 256, endPoint x: 1279, endPoint y: 280, distance: 25.7
click at [1279, 280] on div "Under Review All Clean Pico, LLC Winderly [PERSON_NAME] $10,000 $10,000 9 % 36 …" at bounding box center [641, 294] width 1282 height 588
drag, startPoint x: 1279, startPoint y: 280, endPoint x: 1191, endPoint y: 354, distance: 115.1
drag, startPoint x: 1263, startPoint y: 238, endPoint x: 1268, endPoint y: 281, distance: 43.4
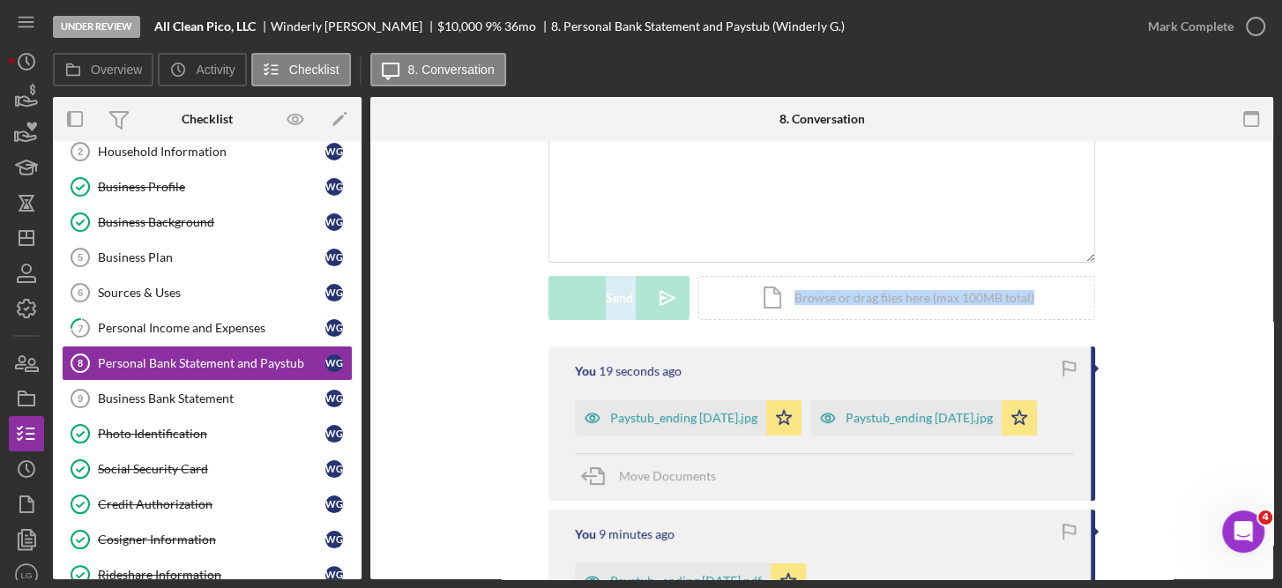
click at [1268, 281] on div "Personal Bank Statement and Paystub 8 Personal Bank Statement and Paystub Visib…" at bounding box center [821, 360] width 903 height 438
drag, startPoint x: 1268, startPoint y: 281, endPoint x: 1267, endPoint y: 361, distance: 79.3
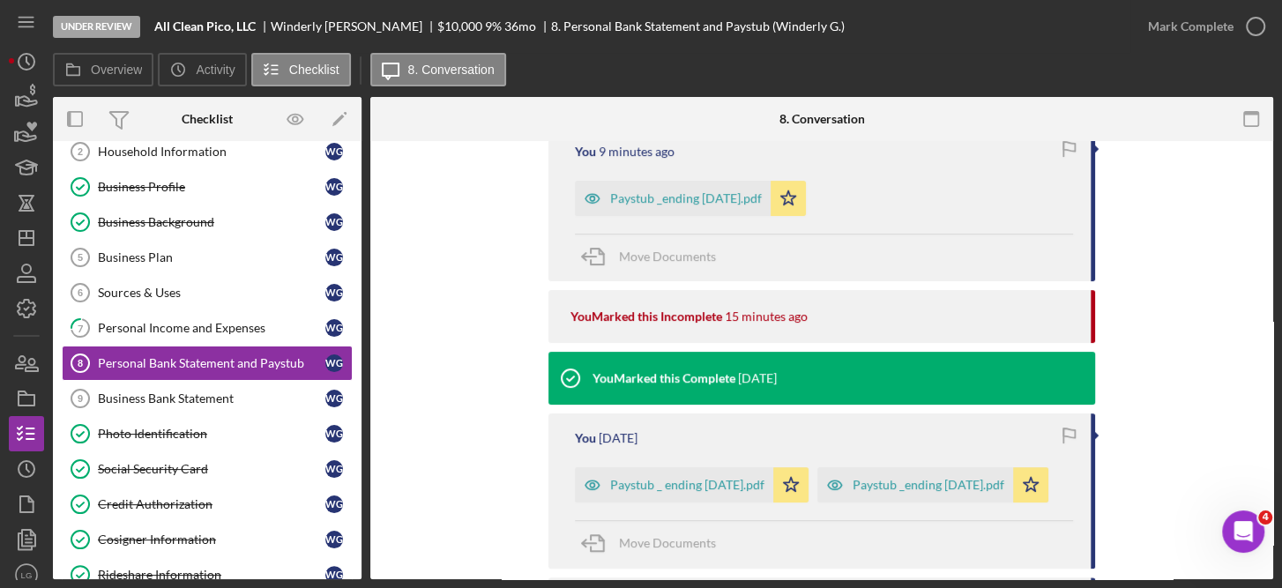
click at [1266, 406] on div "Visible to Client Internal Request Docs v Color teal Color pink Remove color Ad…" at bounding box center [821, 502] width 903 height 1769
click at [1266, 455] on div "Visible to Client Internal Request Docs v Color teal Color pink Remove color Ad…" at bounding box center [821, 502] width 903 height 1769
click at [1275, 426] on div "Under Review All Clean Pico, LLC Winderly [PERSON_NAME] $10,000 $10,000 9 % 36 …" at bounding box center [641, 294] width 1282 height 588
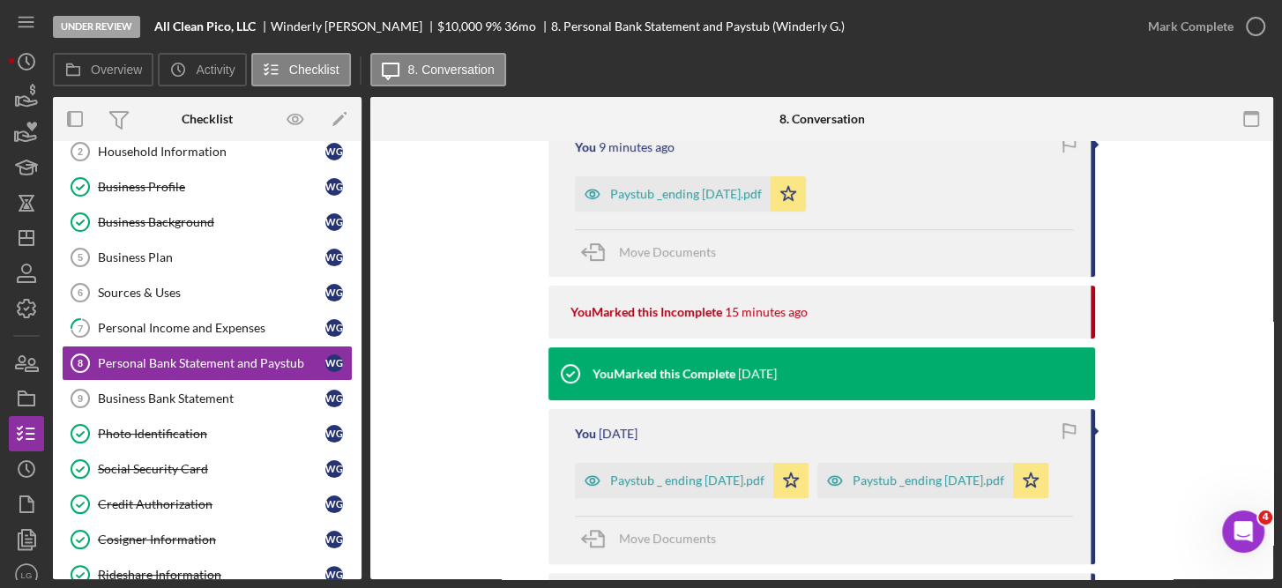
scroll to position [524, 0]
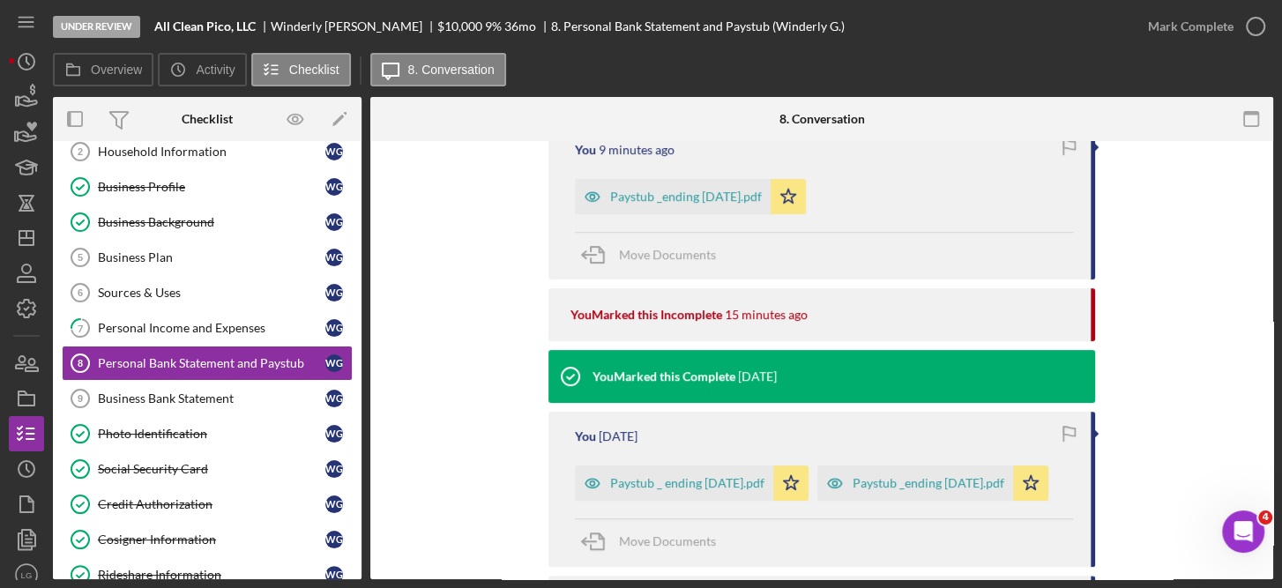
click at [1267, 153] on div "Visible to Client Internal Request Docs v Color teal Color pink Remove color Ad…" at bounding box center [821, 501] width 903 height 1769
click at [1267, 163] on div "Visible to Client Internal Request Docs v Color teal Color pink Remove color Ad…" at bounding box center [821, 501] width 903 height 1769
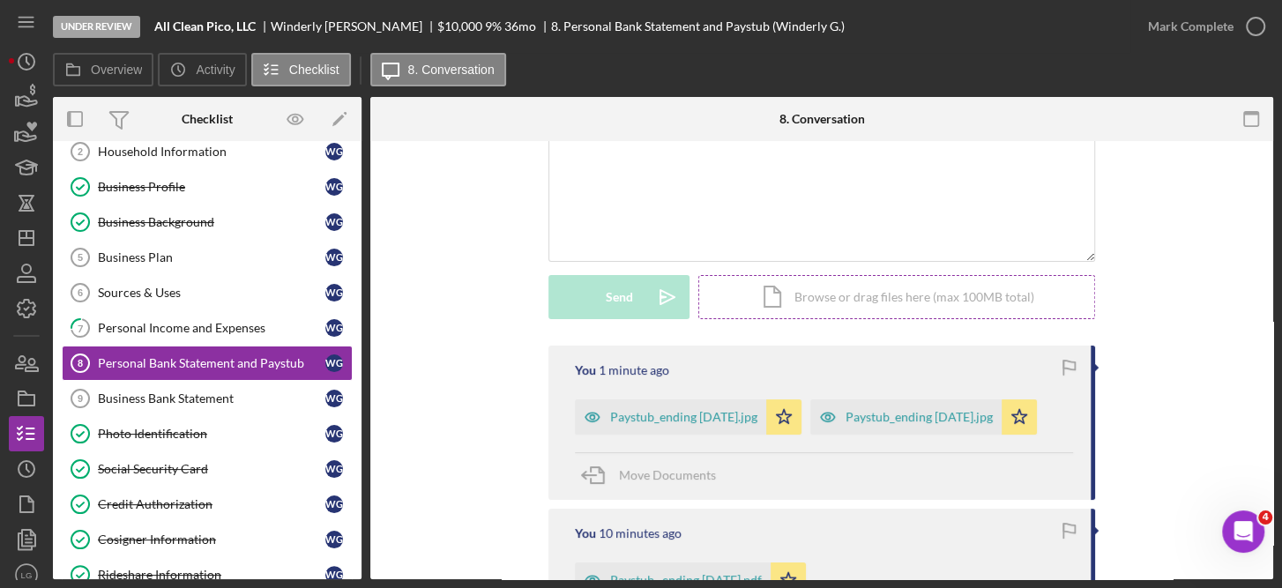
click at [862, 294] on div "Icon/Document Browse or drag files here (max 100MB total) Tap to choose files o…" at bounding box center [896, 297] width 397 height 44
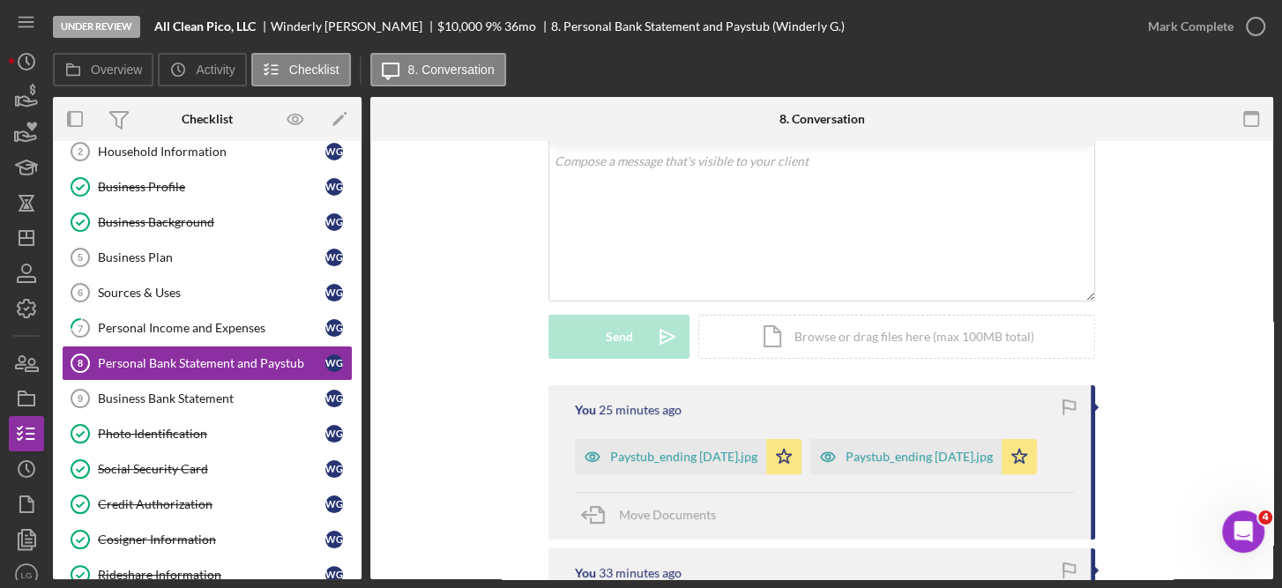
scroll to position [100, 0]
